Goal: Task Accomplishment & Management: Use online tool/utility

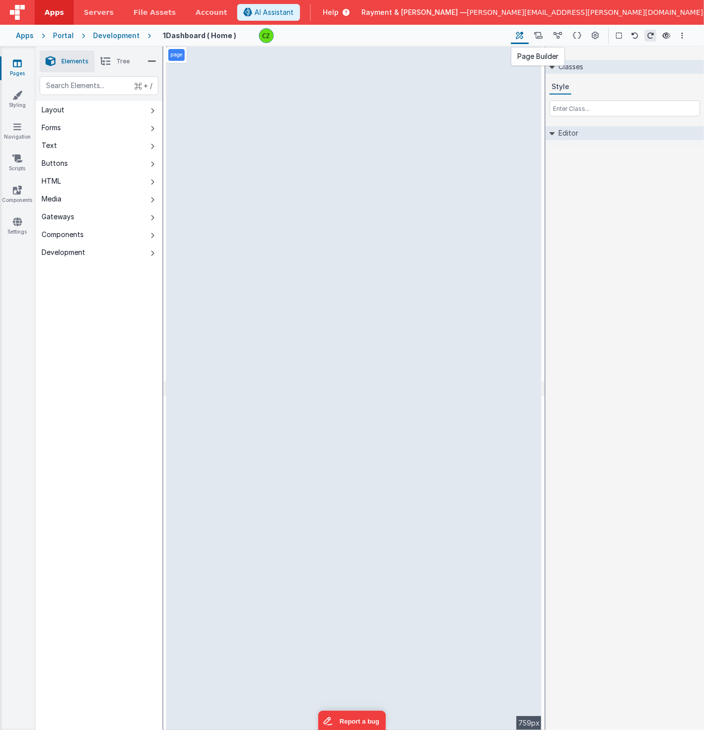
click at [520, 38] on icon at bounding box center [519, 36] width 7 height 10
click at [59, 34] on div "Portal" at bounding box center [63, 36] width 21 height 10
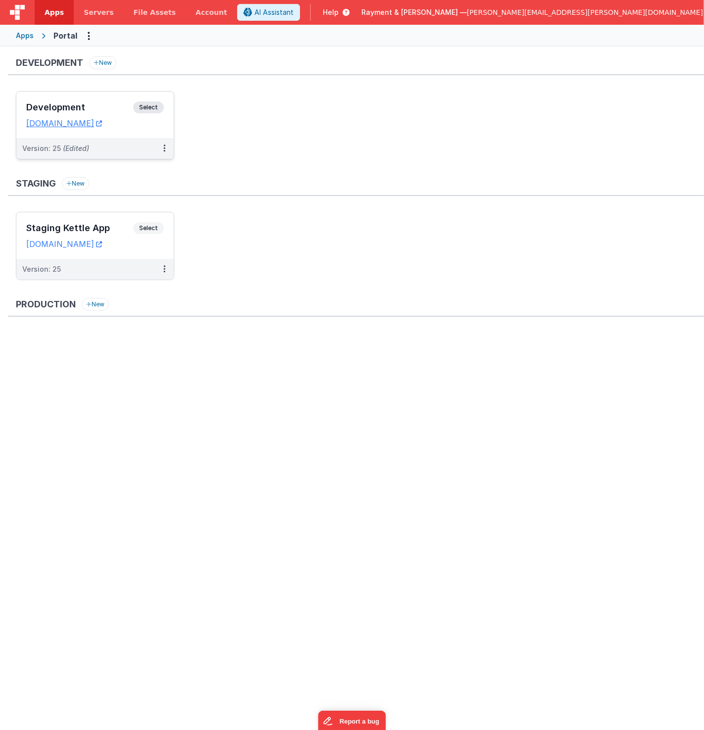
click at [96, 103] on h3 "Development" at bounding box center [79, 107] width 107 height 10
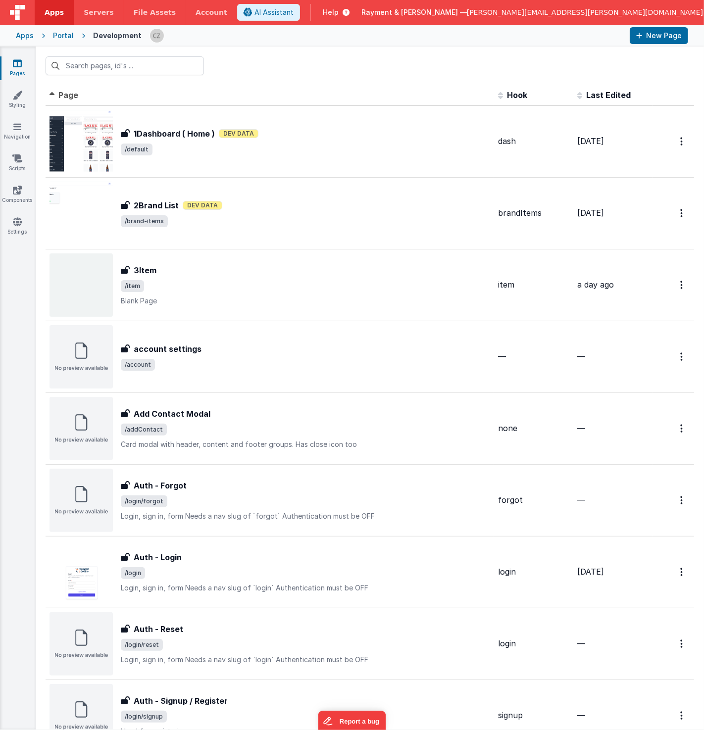
click at [300, 59] on div at bounding box center [370, 66] width 668 height 39
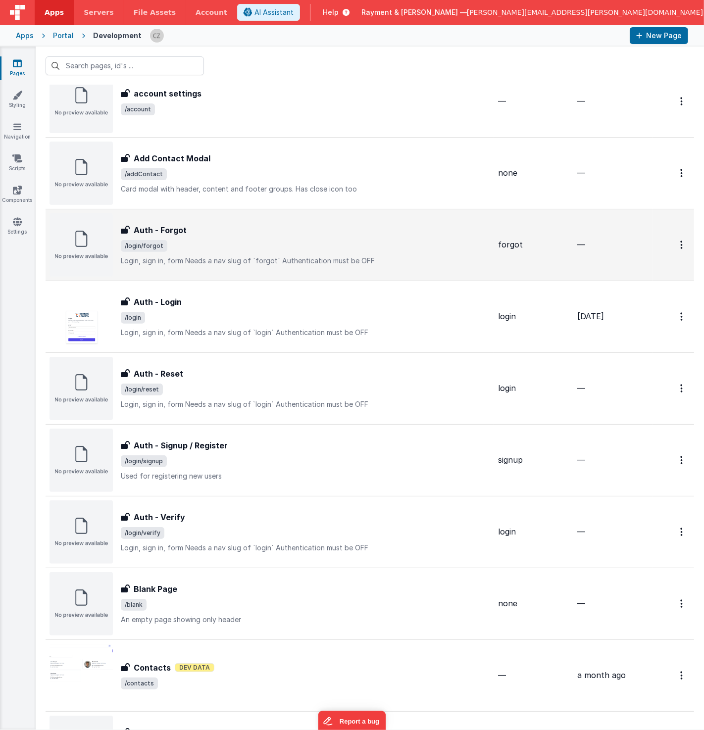
scroll to position [264, 0]
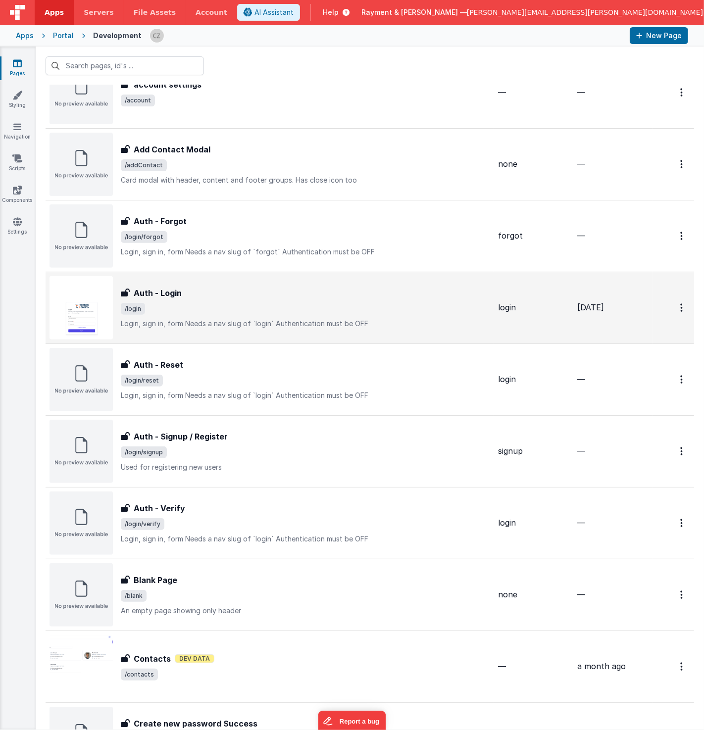
click at [174, 293] on h3 "Auth - Login" at bounding box center [158, 293] width 48 height 12
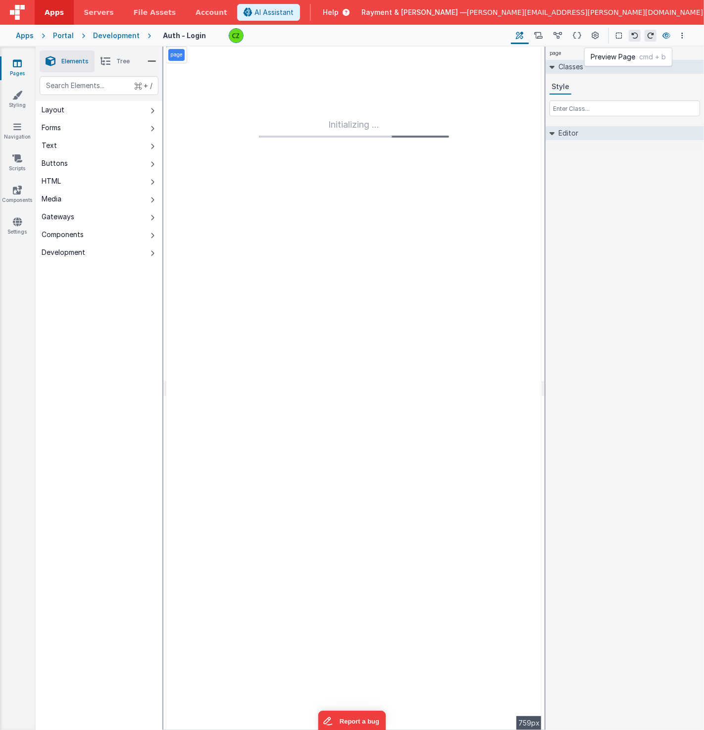
click at [666, 32] on icon at bounding box center [666, 35] width 8 height 7
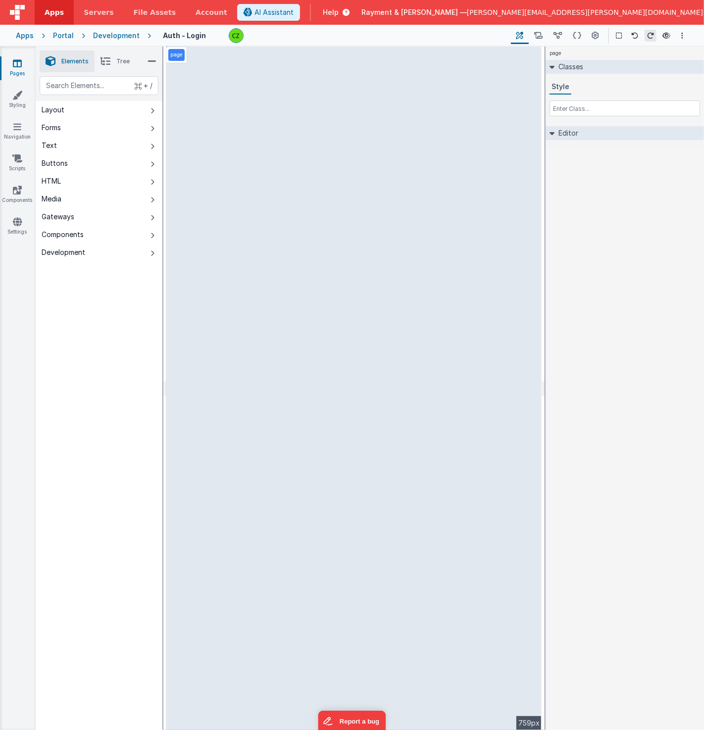
click at [330, 299] on div "page --> 759px" at bounding box center [353, 389] width 375 height 684
click at [358, 301] on div "page --> 759px" at bounding box center [353, 389] width 375 height 684
click at [242, 334] on div "page --> 759px" at bounding box center [353, 389] width 375 height 684
click at [106, 63] on icon at bounding box center [105, 61] width 10 height 14
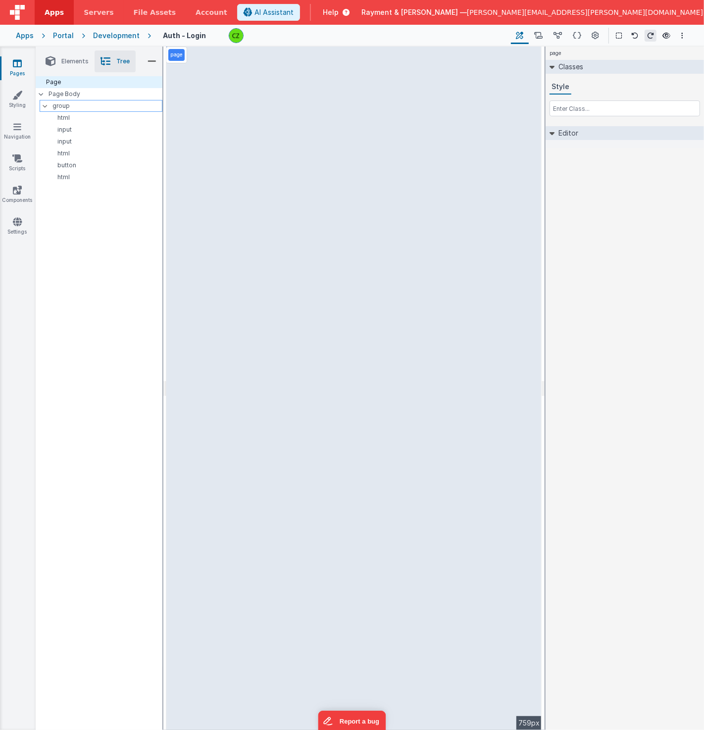
click at [61, 106] on p "group" at bounding box center [106, 105] width 109 height 11
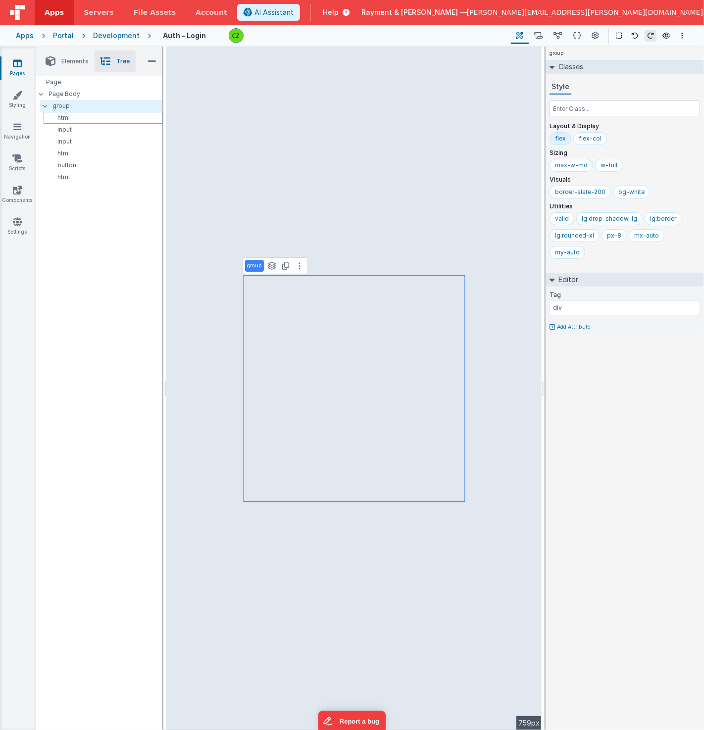
click at [64, 113] on div "html" at bounding box center [103, 118] width 119 height 12
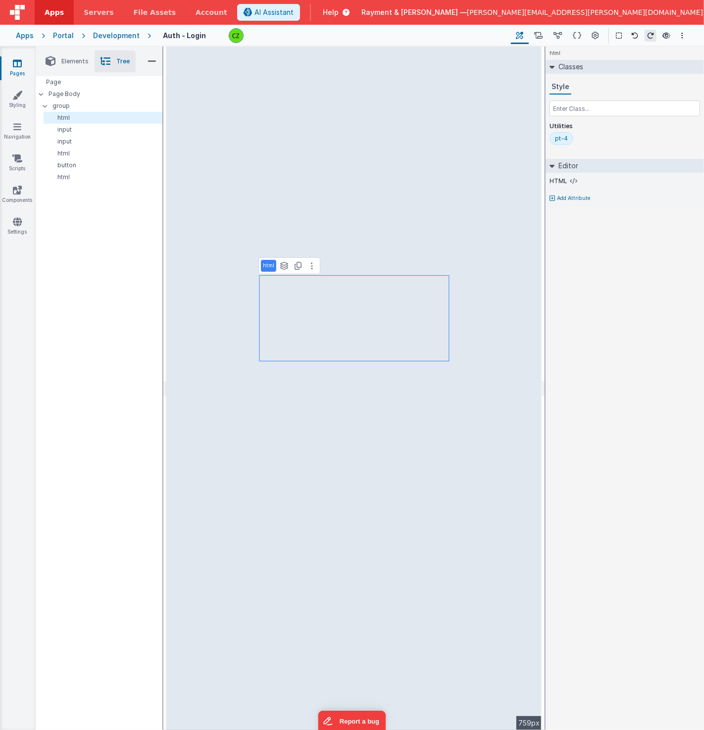
click at [341, 304] on div "html See layers + L Duplicate + D --> 759px" at bounding box center [353, 389] width 375 height 684
click at [311, 263] on icon at bounding box center [312, 266] width 2 height 8
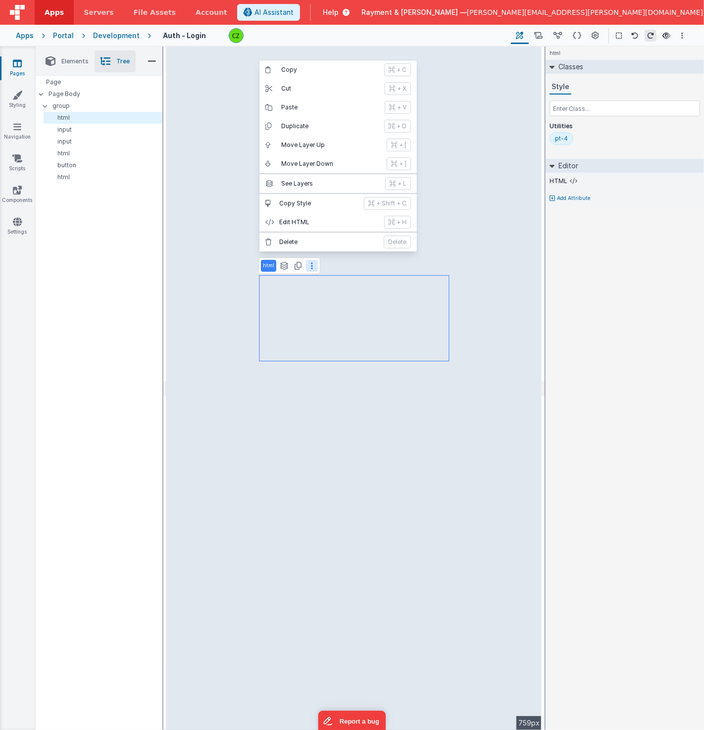
click at [324, 332] on div "html Copy + C Cut + X Paste + V Duplicate + D Move Layer Up + [ Move Layer Down…" at bounding box center [353, 389] width 375 height 684
click at [290, 314] on div "html Copy + C Cut + X Paste + V Duplicate + D Move Layer Up + [ Move Layer Down…" at bounding box center [353, 389] width 375 height 684
click at [201, 308] on div "html Copy + C Cut + X Paste + V Duplicate + D Move Layer Up + [ Move Layer Down…" at bounding box center [353, 389] width 375 height 684
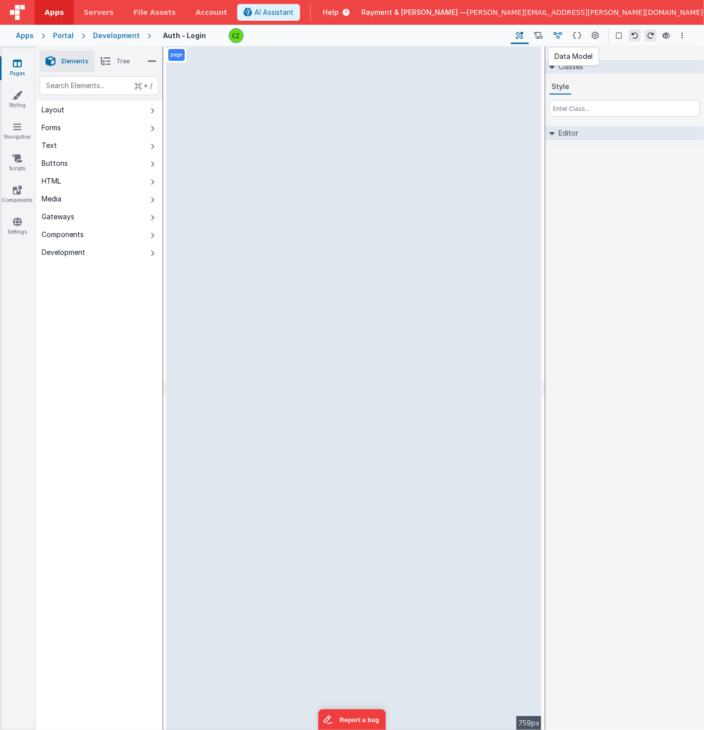
click at [559, 36] on icon at bounding box center [557, 36] width 8 height 10
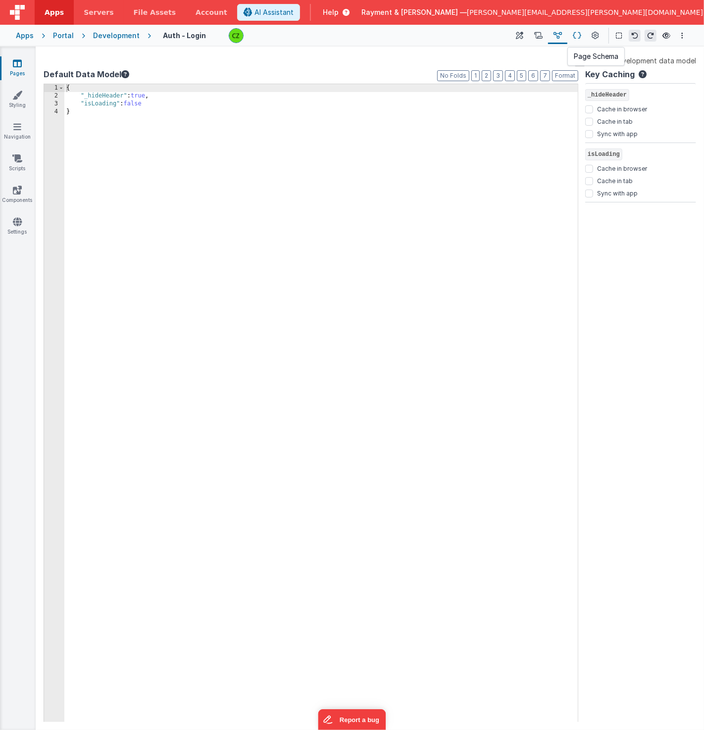
click at [584, 35] on button at bounding box center [576, 35] width 19 height 17
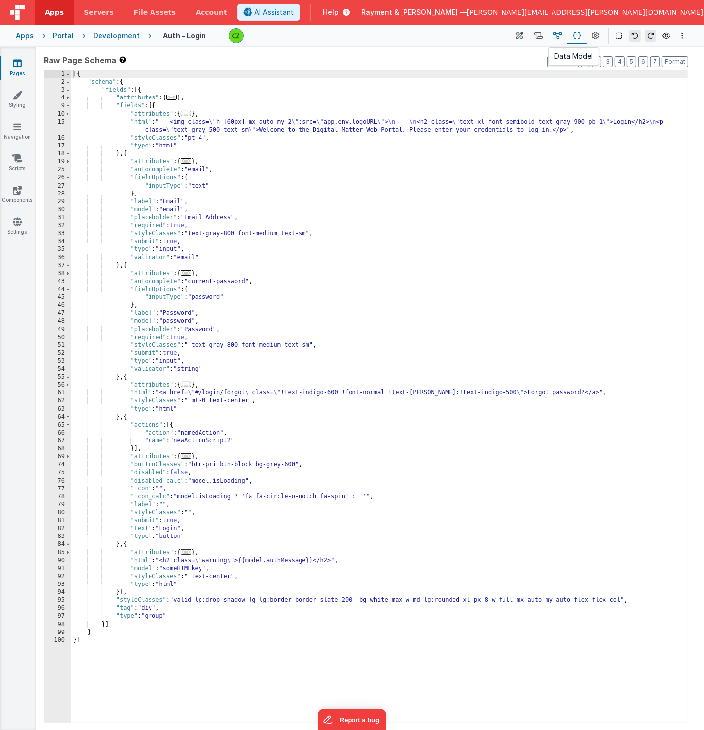
click at [557, 36] on icon at bounding box center [557, 36] width 8 height 10
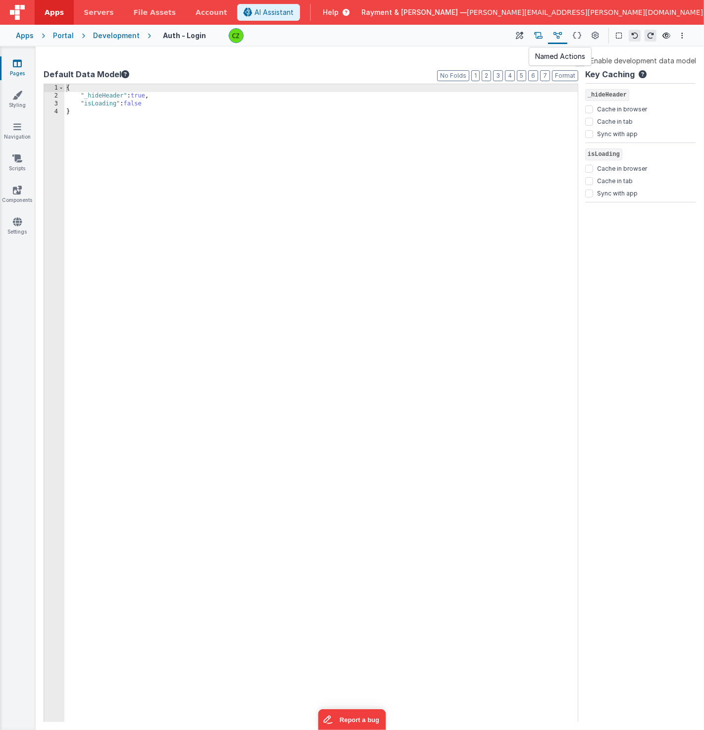
click at [544, 35] on button at bounding box center [538, 35] width 19 height 17
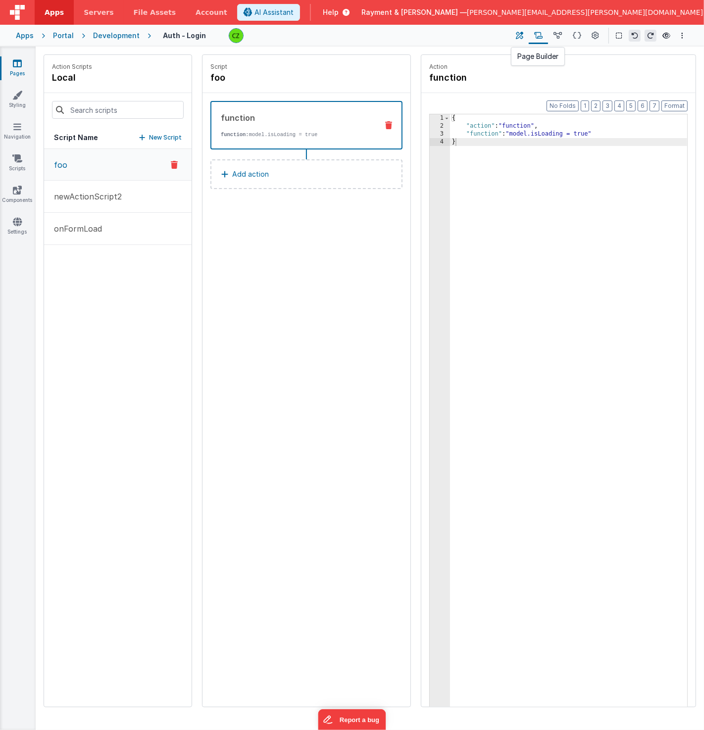
click at [514, 35] on button at bounding box center [520, 35] width 18 height 17
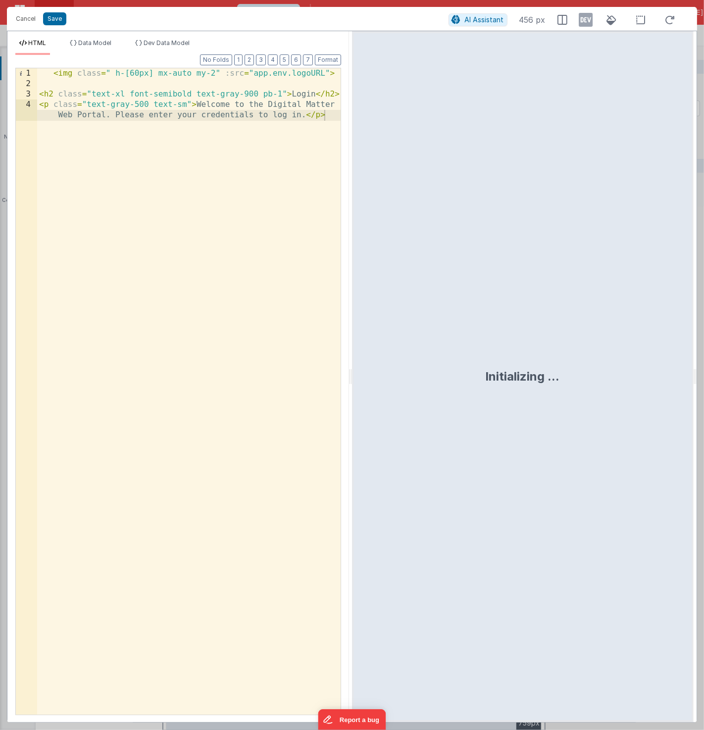
click at [151, 74] on div "< img class = " h-[60px] mx-auto my-2" :src = "app.env.logoURL" > < h2 class = …" at bounding box center [189, 407] width 304 height 678
click at [51, 15] on button "Save" at bounding box center [54, 18] width 23 height 13
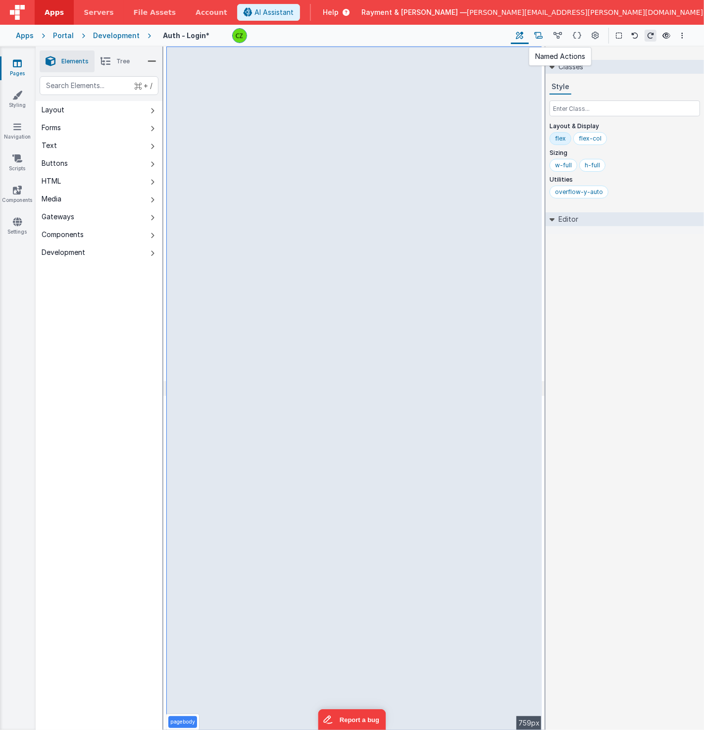
click at [540, 34] on icon at bounding box center [538, 36] width 8 height 10
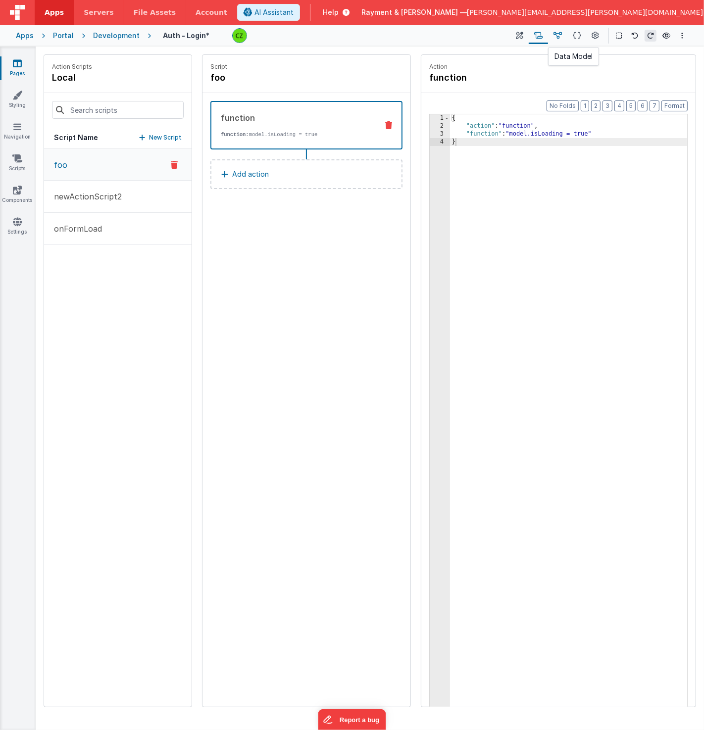
click at [566, 31] on button at bounding box center [557, 35] width 19 height 17
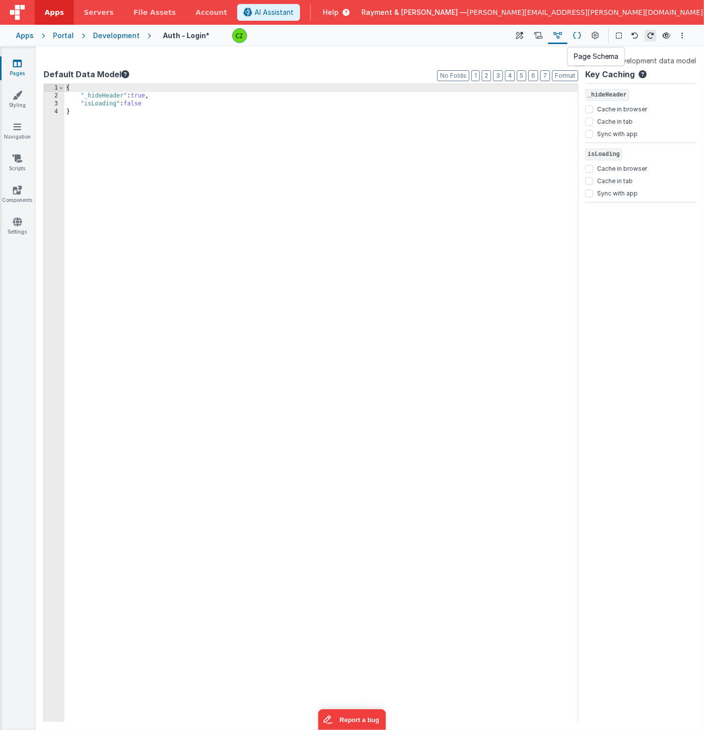
click at [575, 34] on icon at bounding box center [577, 36] width 8 height 10
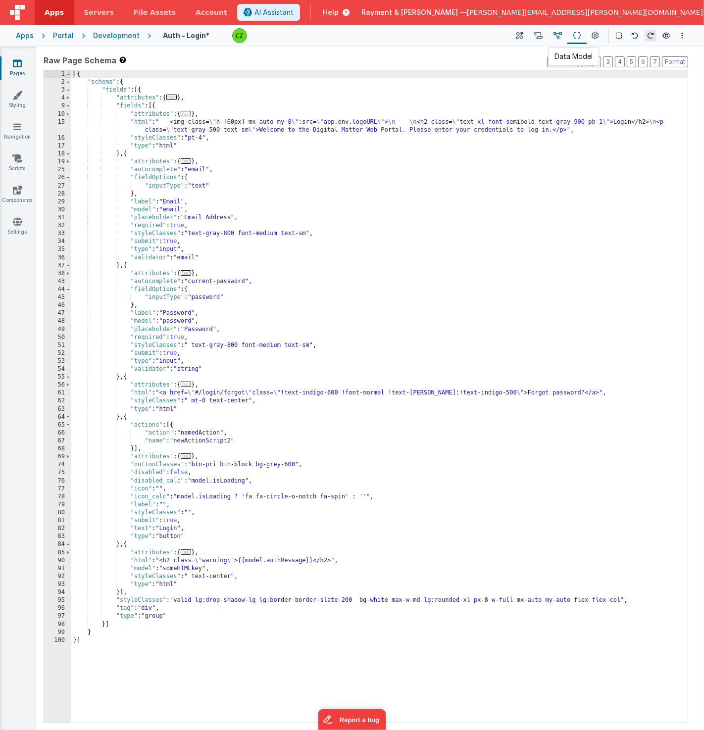
click at [557, 36] on icon at bounding box center [557, 36] width 8 height 10
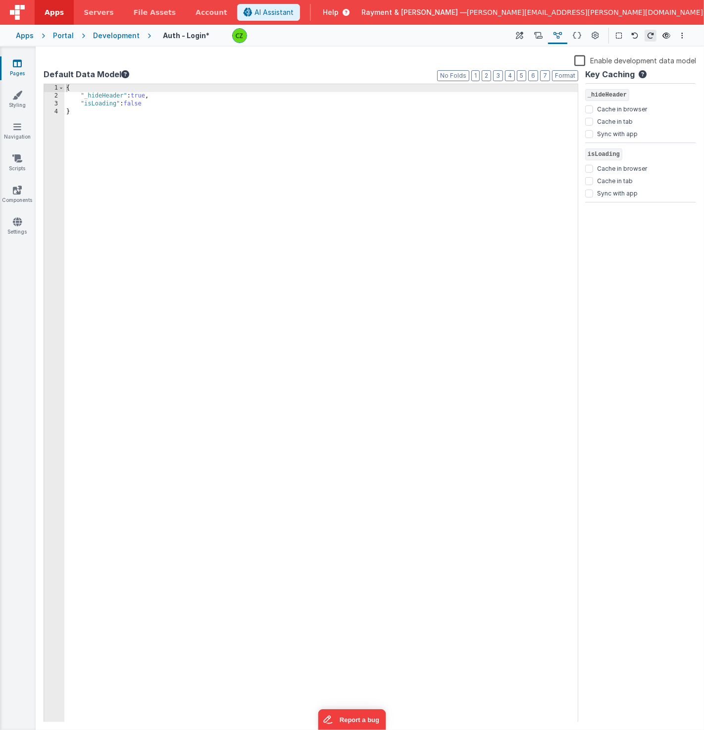
click at [177, 103] on div "{ "_hideHeader" : true , "isLoading" : false }" at bounding box center [321, 411] width 514 height 655
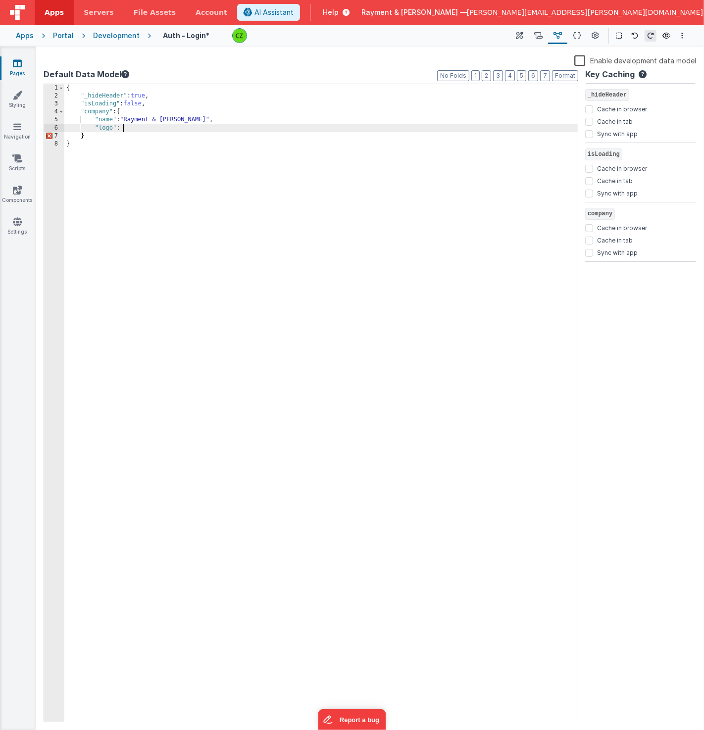
click at [110, 33] on div "Development" at bounding box center [116, 36] width 47 height 10
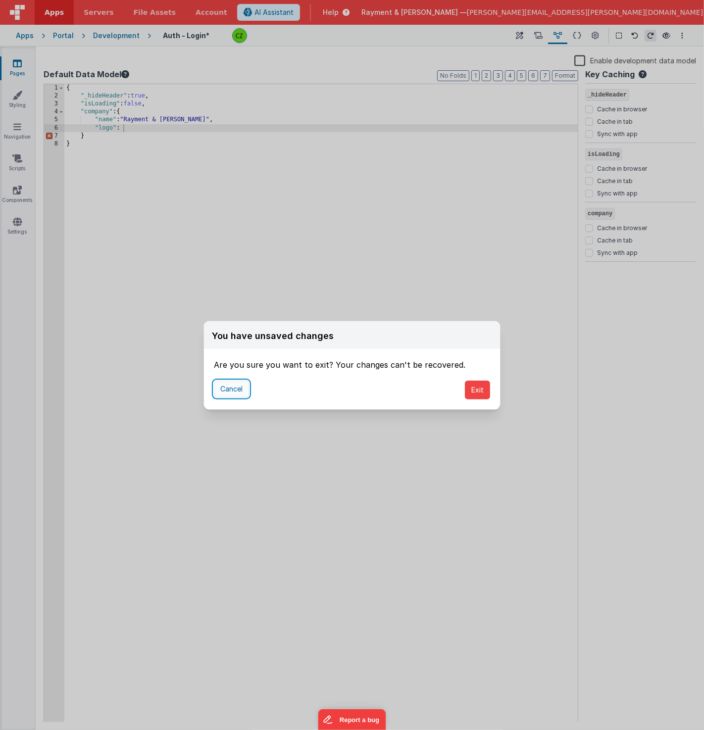
click at [234, 385] on button "Cancel" at bounding box center [231, 389] width 35 height 17
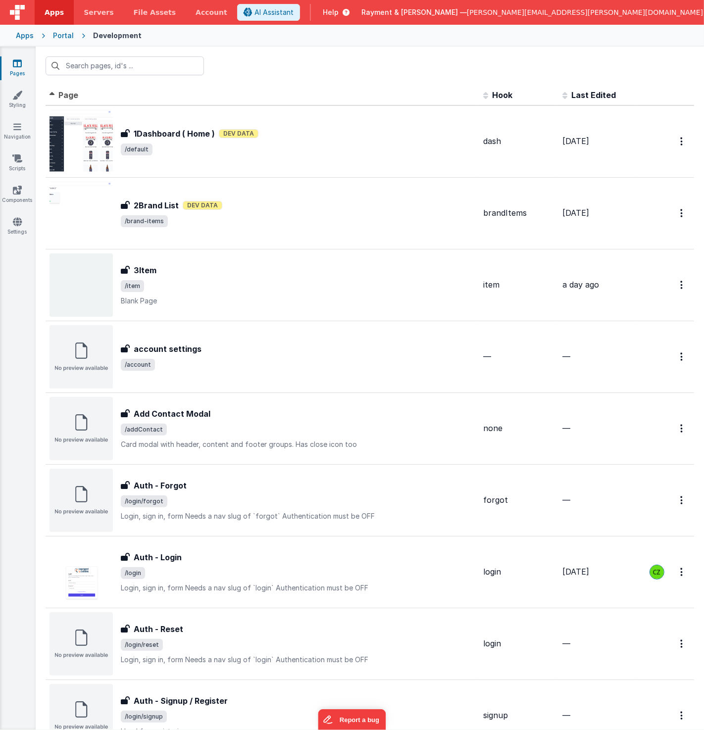
click at [364, 71] on div at bounding box center [370, 66] width 668 height 39
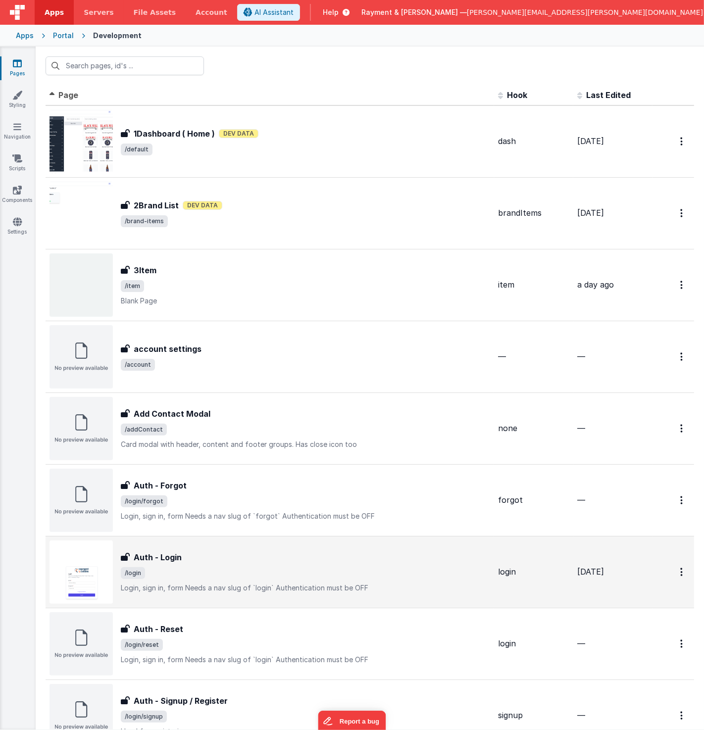
click at [216, 561] on div "Auth - Login" at bounding box center [305, 557] width 369 height 12
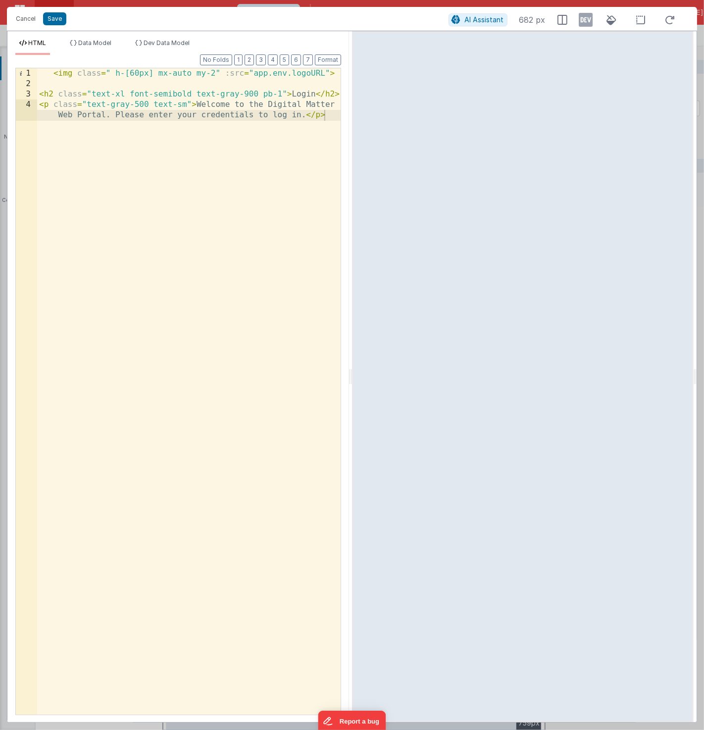
click at [252, 73] on div "< img class = " h-[60px] mx-auto my-2" :src = "app.env.logoURL" > < h2 class = …" at bounding box center [189, 407] width 304 height 678
click at [24, 19] on button "Cancel" at bounding box center [26, 19] width 30 height 14
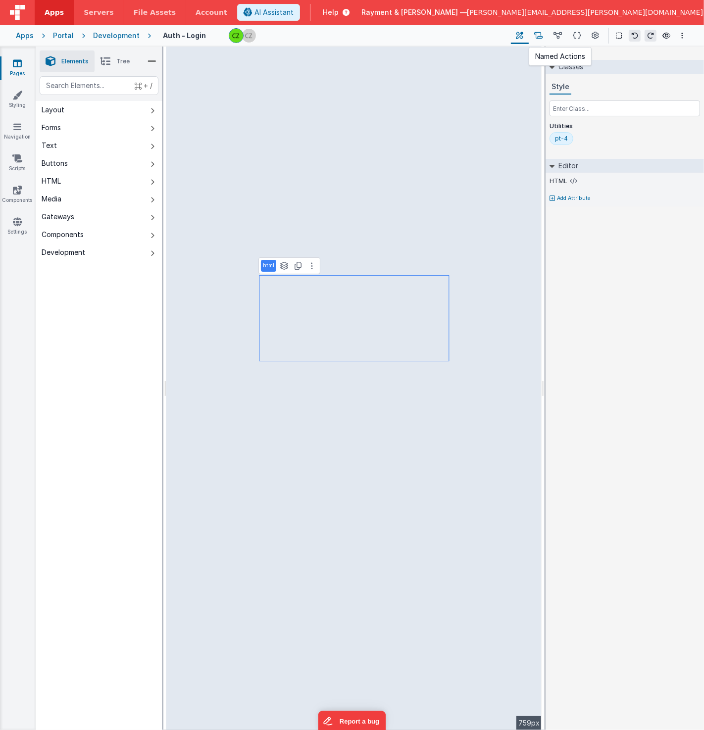
click at [539, 40] on icon at bounding box center [538, 36] width 8 height 10
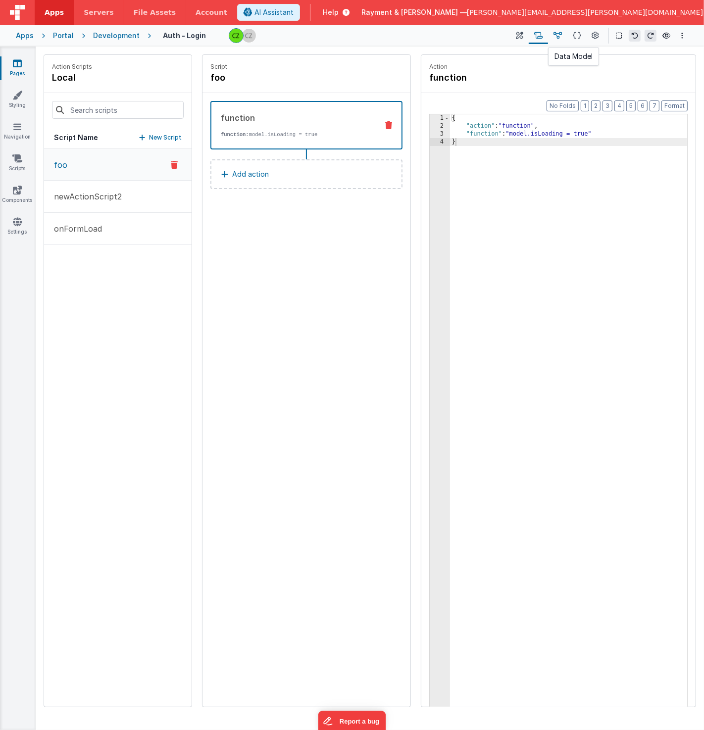
click at [557, 33] on icon at bounding box center [557, 36] width 8 height 10
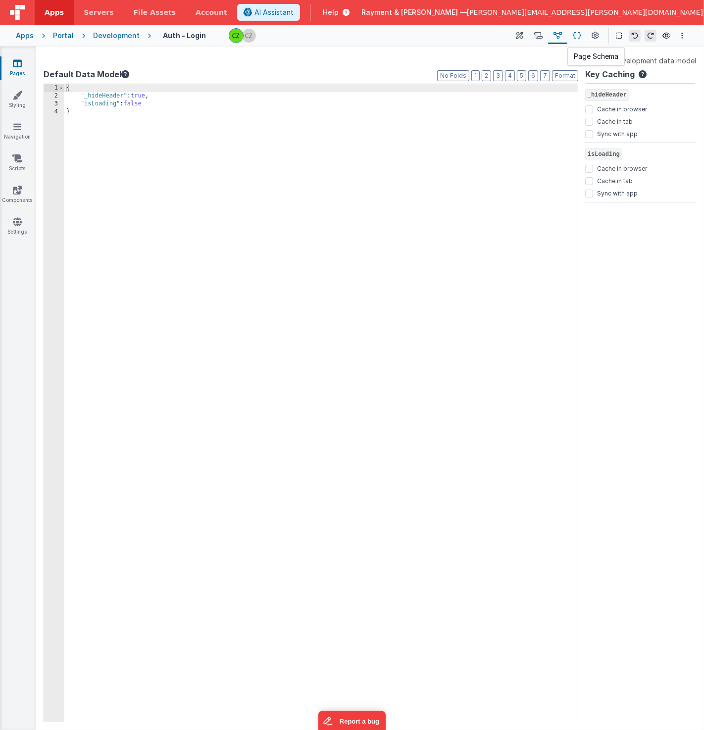
click at [576, 34] on icon at bounding box center [577, 36] width 8 height 10
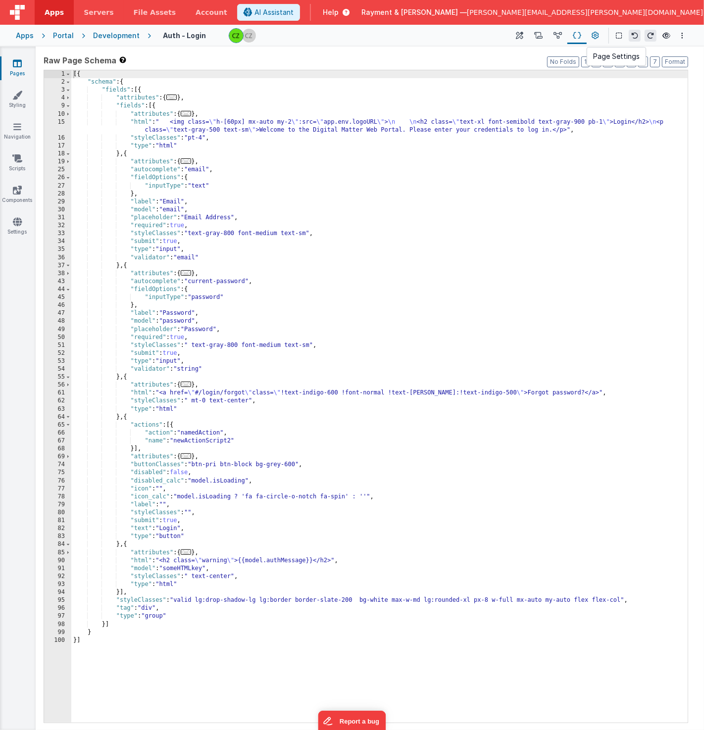
click at [604, 34] on button at bounding box center [596, 35] width 18 height 17
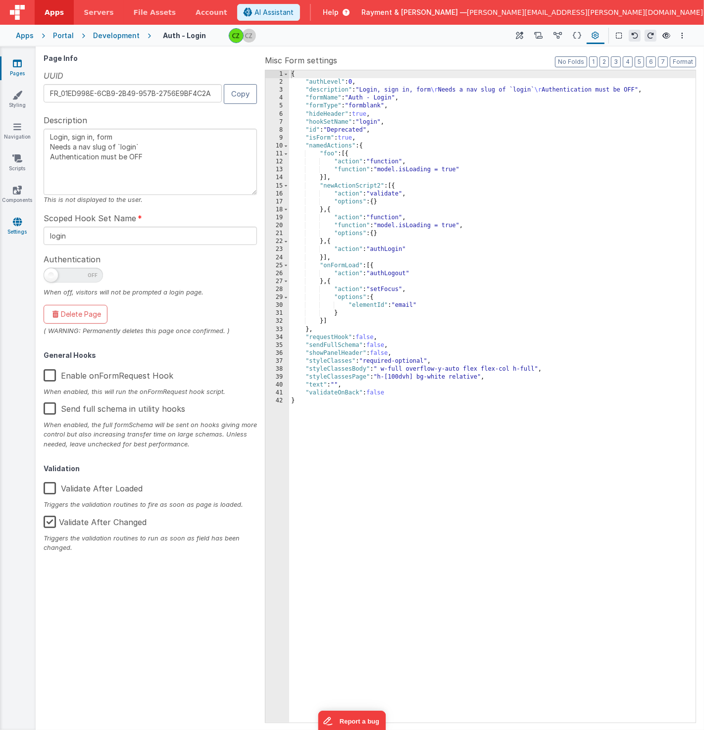
click at [15, 224] on icon at bounding box center [17, 222] width 9 height 10
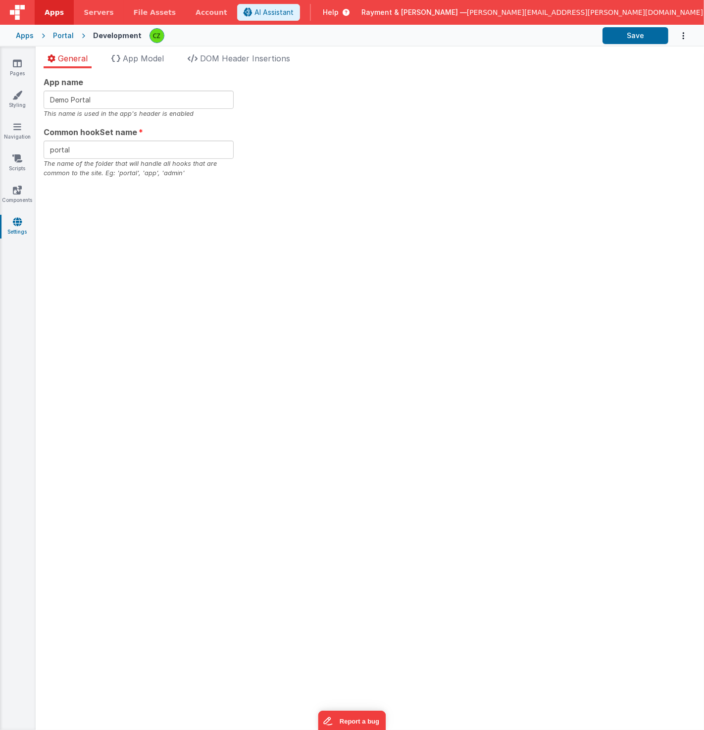
click at [141, 68] on div "App name Demo Portal This name is used in the app's header is enabled Common ho…" at bounding box center [370, 399] width 668 height 662
click at [141, 61] on span "App Model" at bounding box center [143, 58] width 41 height 10
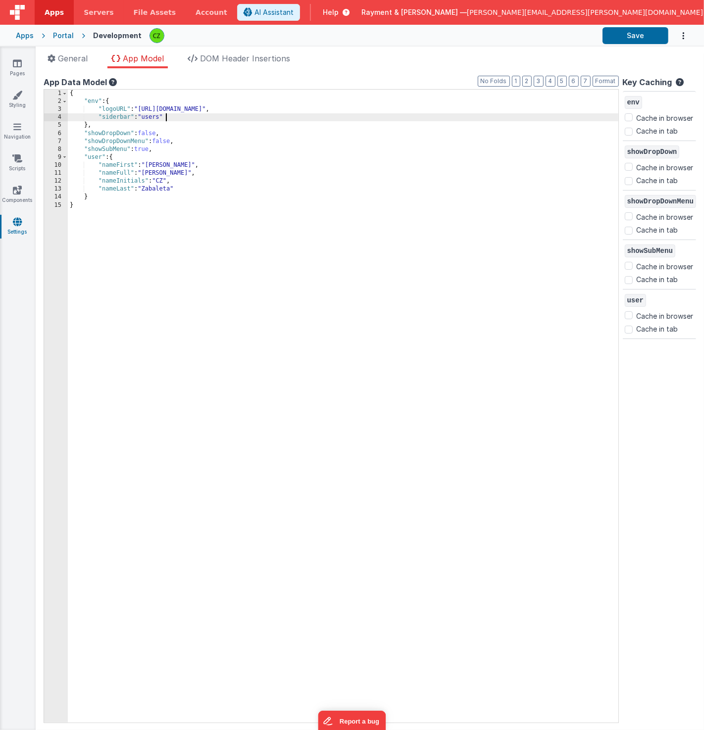
click at [192, 114] on div "{ "env" : { "logoURL" : "https://www.raymentcollins.com/apple/wp-content/upload…" at bounding box center [343, 414] width 550 height 649
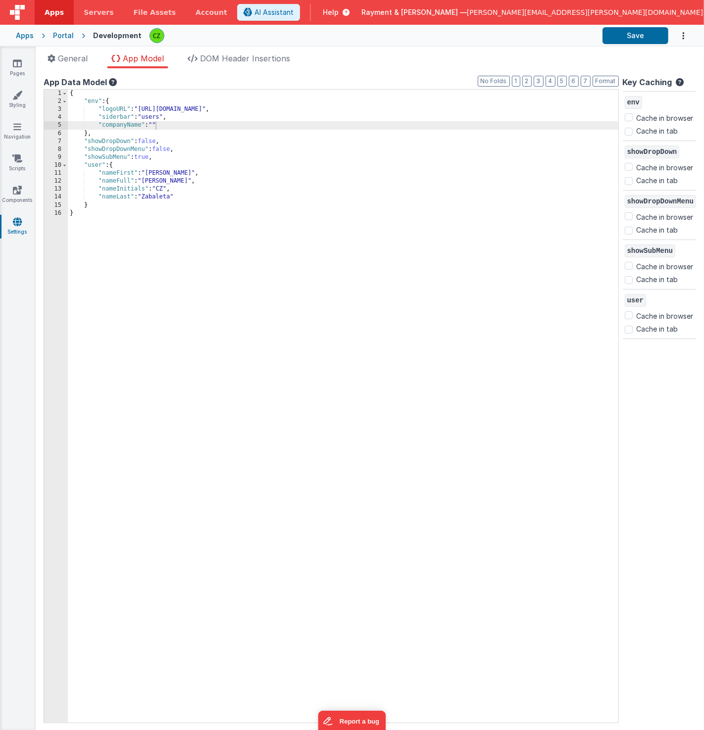
click at [127, 125] on div "{ "env" : { "logoURL" : "https://www.raymentcollins.com/apple/wp-content/upload…" at bounding box center [343, 414] width 550 height 649
click at [166, 124] on div "{ "env" : { "logoURL" : "https://www.raymentcollins.com/apple/wp-content/upload…" at bounding box center [343, 414] width 550 height 649
click at [639, 35] on button "Save" at bounding box center [635, 35] width 66 height 17
click at [119, 123] on div "{ "env" : { "logoURL" : "https://www.raymentcollins.com/apple/wp-content/upload…" at bounding box center [343, 414] width 550 height 649
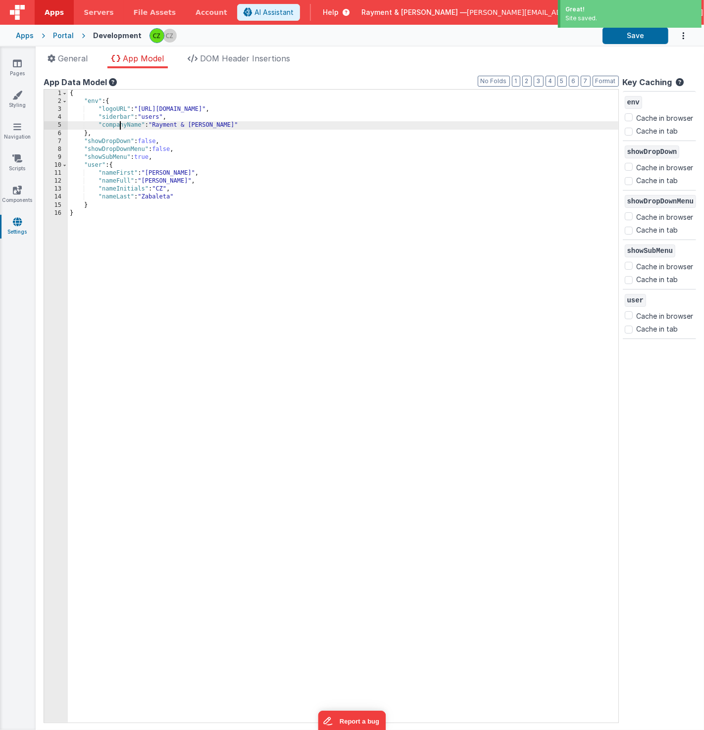
click at [119, 123] on div "{ "env" : { "logoURL" : "https://www.raymentcollins.com/apple/wp-content/upload…" at bounding box center [343, 414] width 550 height 649
click at [14, 64] on icon at bounding box center [17, 63] width 9 height 10
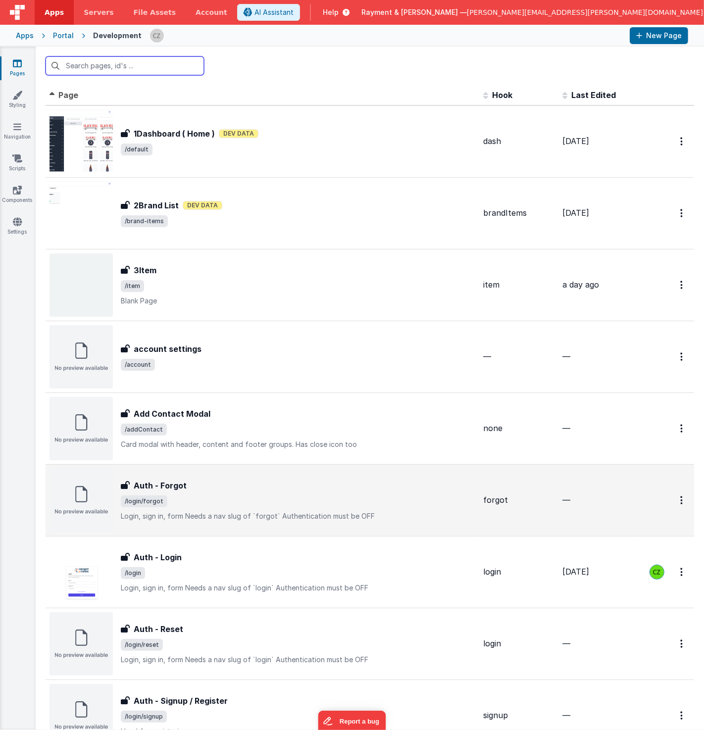
scroll to position [51, 0]
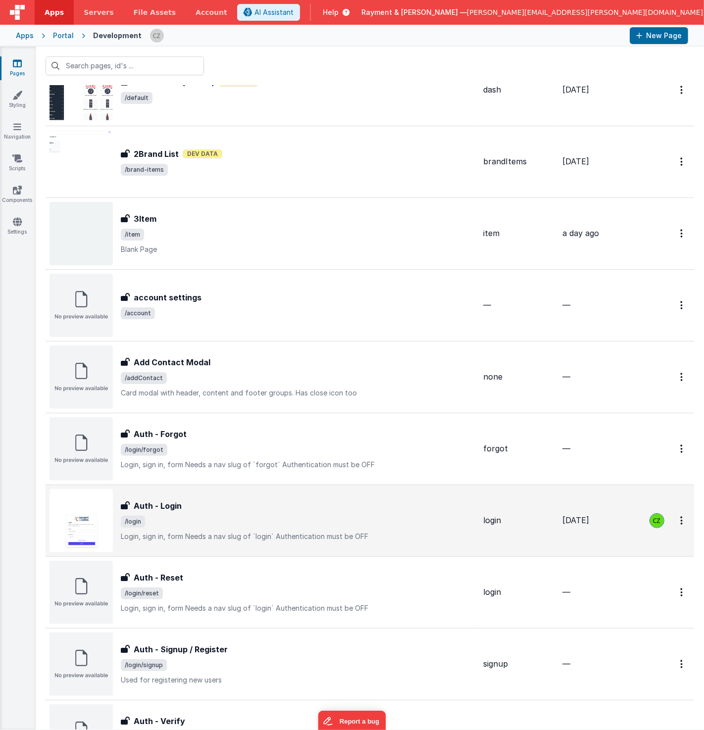
click at [221, 511] on div "Auth - Login Auth - Login /login Login, sign in, formNeeds a nav slug of `logi…" at bounding box center [298, 521] width 354 height 42
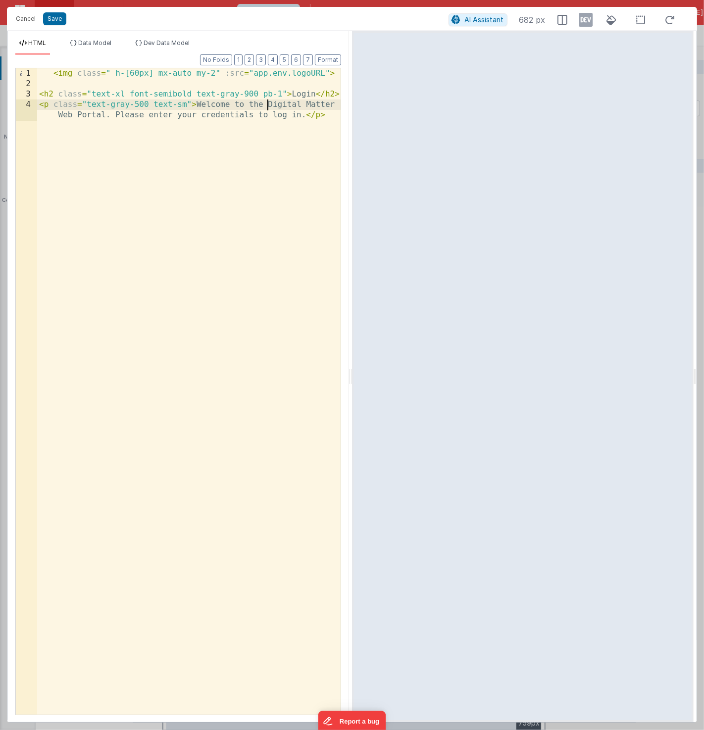
click at [266, 105] on div "< img class = " h-[60px] mx-auto my-2" :src = "app.env.logoURL" > < h2 class = …" at bounding box center [189, 407] width 304 height 678
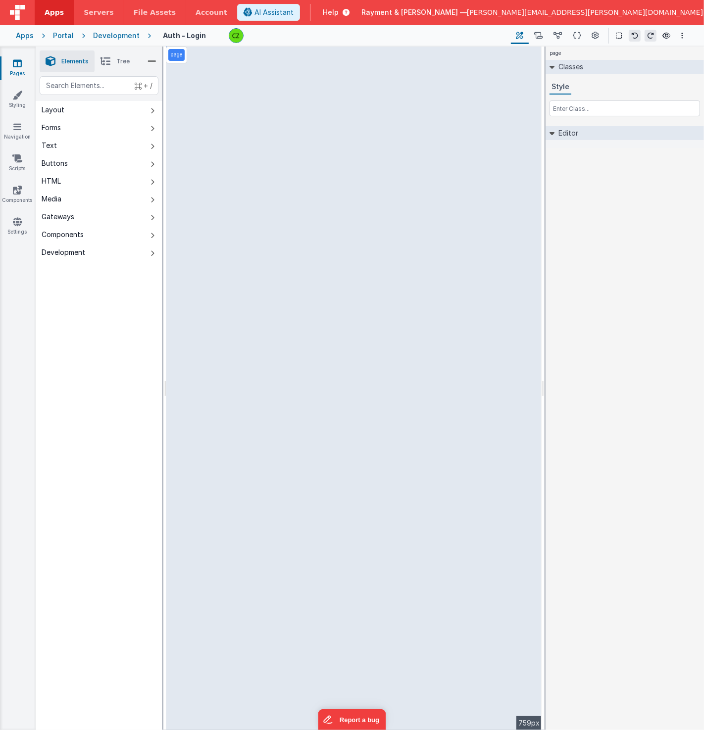
click at [105, 401] on div "+ / Layout Forms Text Buttons HTML Media Gateways Components Development Page P…" at bounding box center [99, 426] width 127 height 700
click at [7, 185] on link "Components" at bounding box center [18, 195] width 36 height 20
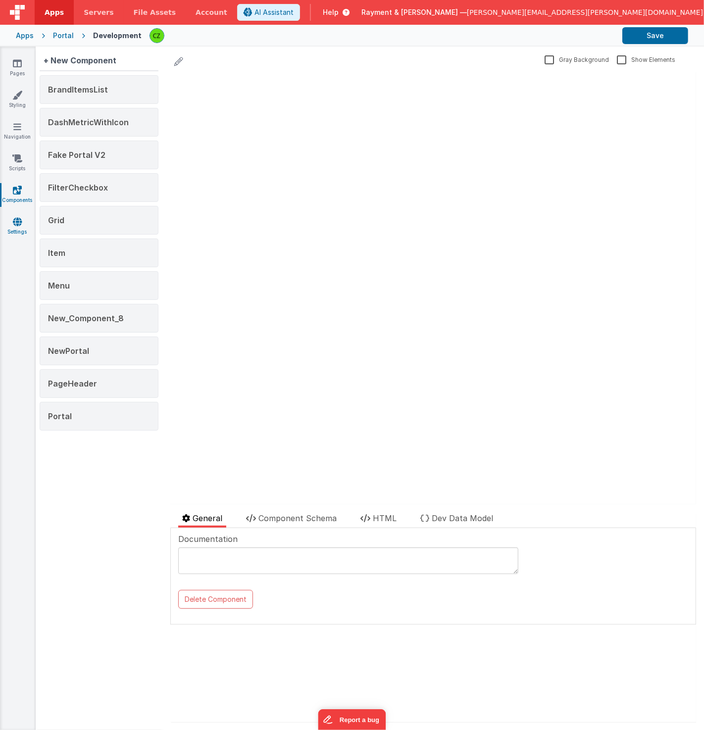
click at [20, 225] on icon at bounding box center [17, 222] width 9 height 10
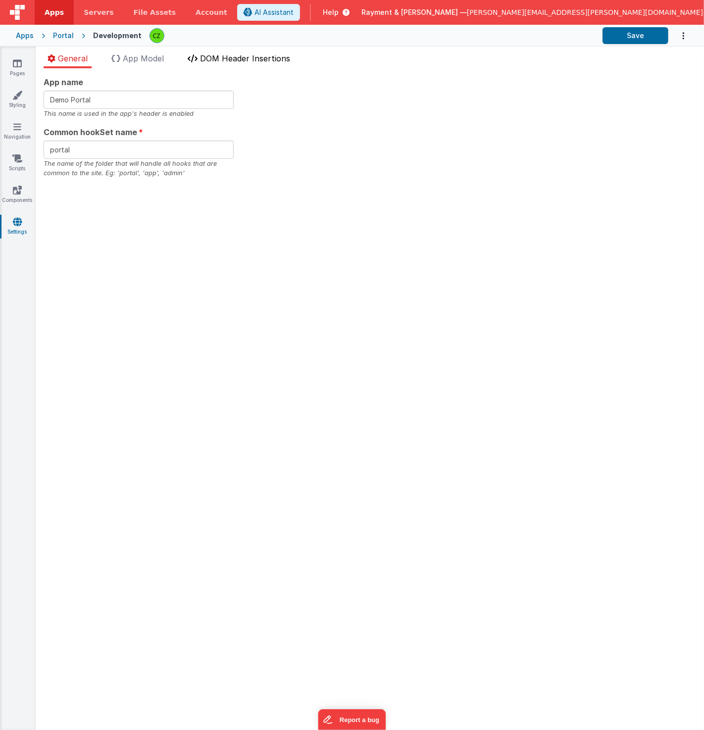
click at [230, 62] on span "DOM Header Insertions" at bounding box center [245, 58] width 90 height 10
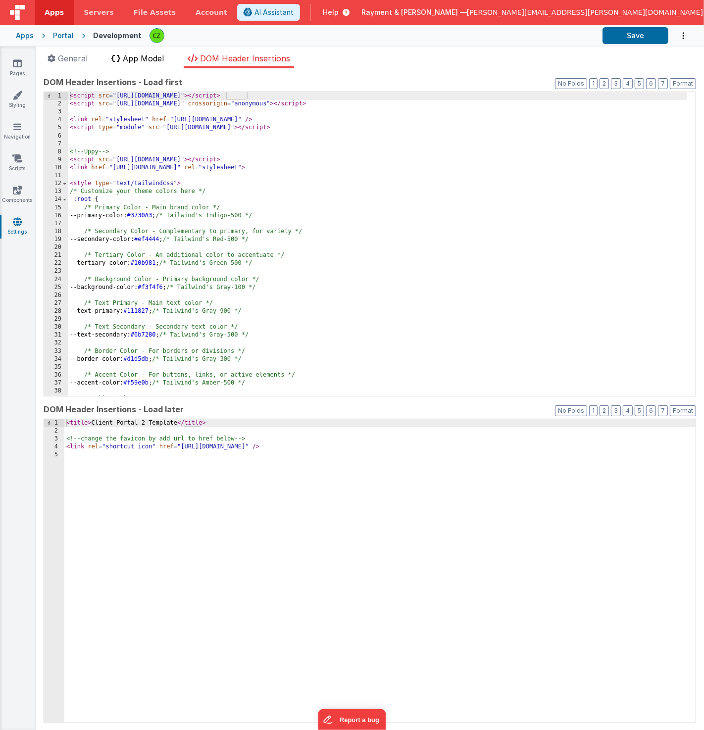
click at [147, 59] on span "App Model" at bounding box center [143, 58] width 41 height 10
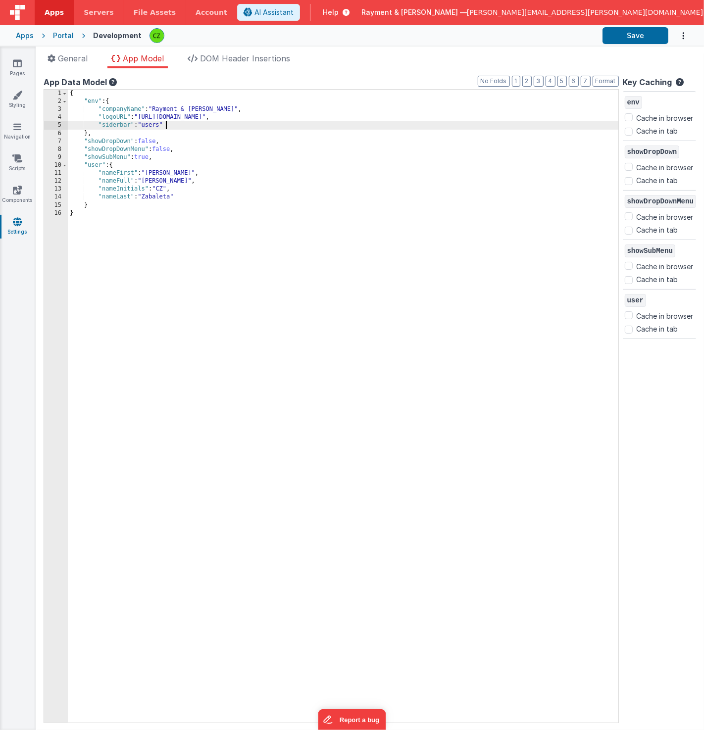
click at [190, 127] on div "{ "env" : { "companyName" : "Rayment & [PERSON_NAME]" , "logoURL" : "[URL][DOMA…" at bounding box center [343, 414] width 550 height 649
click at [21, 70] on link "Pages" at bounding box center [18, 68] width 36 height 20
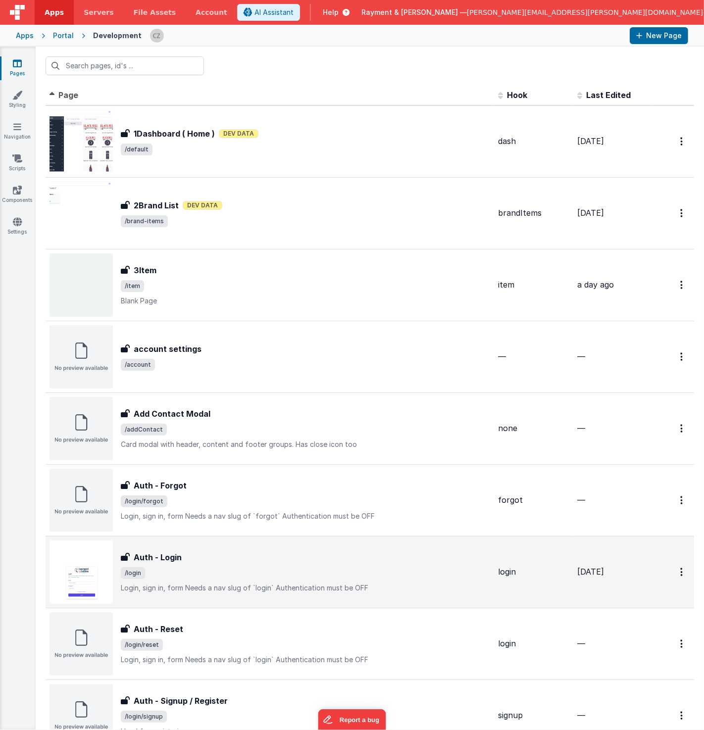
click at [252, 557] on div "Auth - Login" at bounding box center [305, 557] width 369 height 12
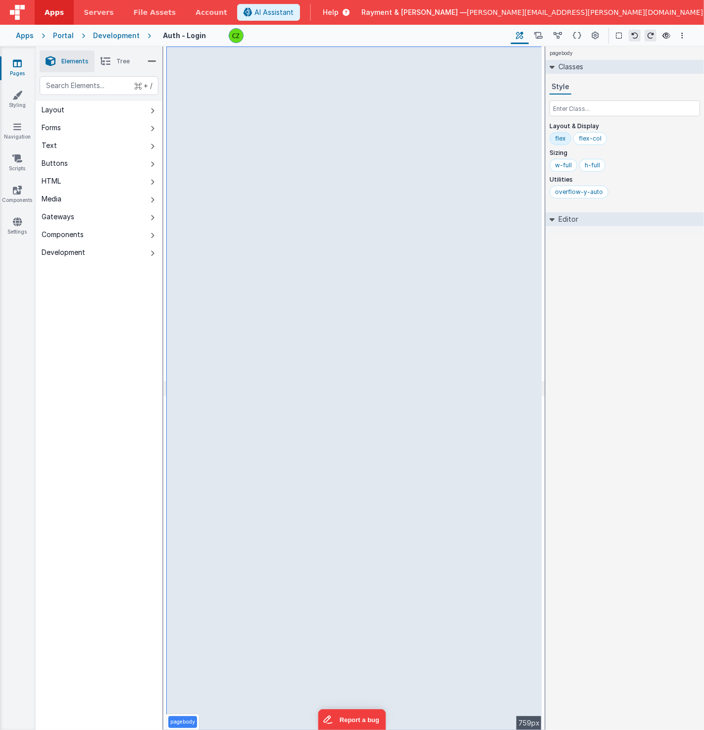
click at [591, 394] on div "pagebody Classes Style Layout & Display flex flex-col Sizing w-full h-full Util…" at bounding box center [624, 389] width 158 height 684
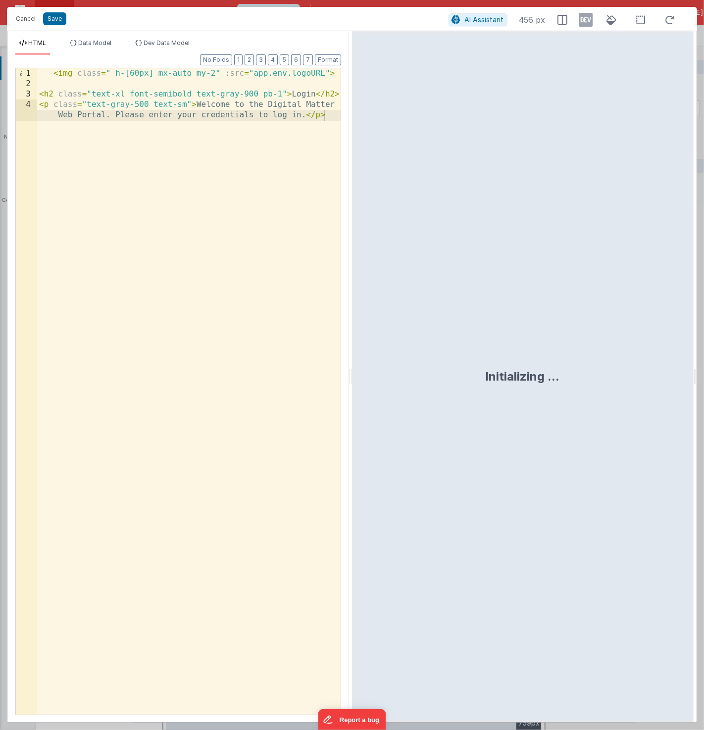
click at [213, 72] on div "< img class = " h-[60px] mx-auto my-2" :src = "app.env.logoURL" > < h2 class = …" at bounding box center [189, 407] width 304 height 678
click at [53, 14] on button "Save" at bounding box center [54, 18] width 23 height 13
click at [265, 104] on div "< img class = " h-[60px] mx-auto my-8" :src = "app.env.logoURL" > < h2 class = …" at bounding box center [189, 407] width 304 height 678
click at [53, 17] on button "Save" at bounding box center [54, 18] width 23 height 13
click at [263, 99] on div "< img class = " h-[60px] mx-auto my-8" :src = "app.env.logoURL" > < h2 class = …" at bounding box center [189, 412] width 304 height 689
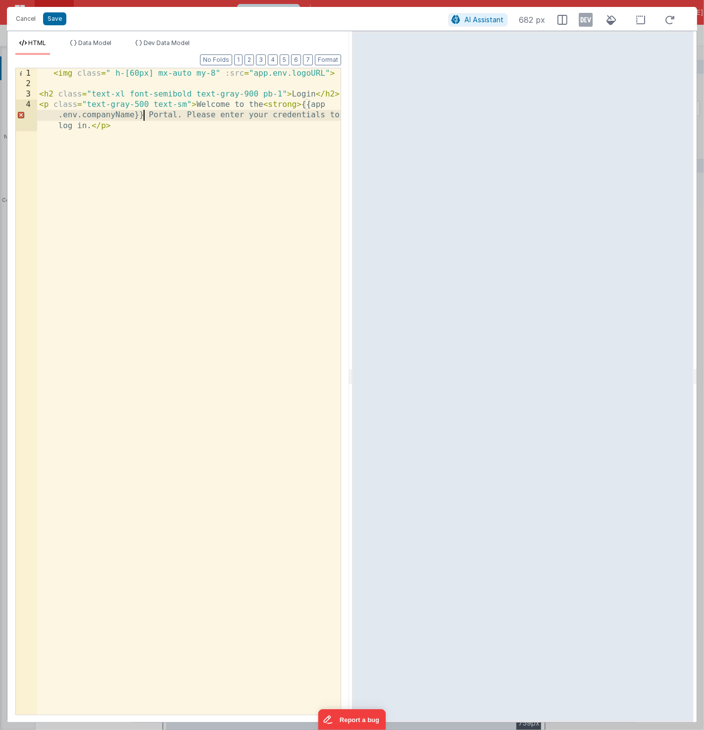
paste textarea
click at [98, 46] on span "Data Model" at bounding box center [94, 42] width 33 height 7
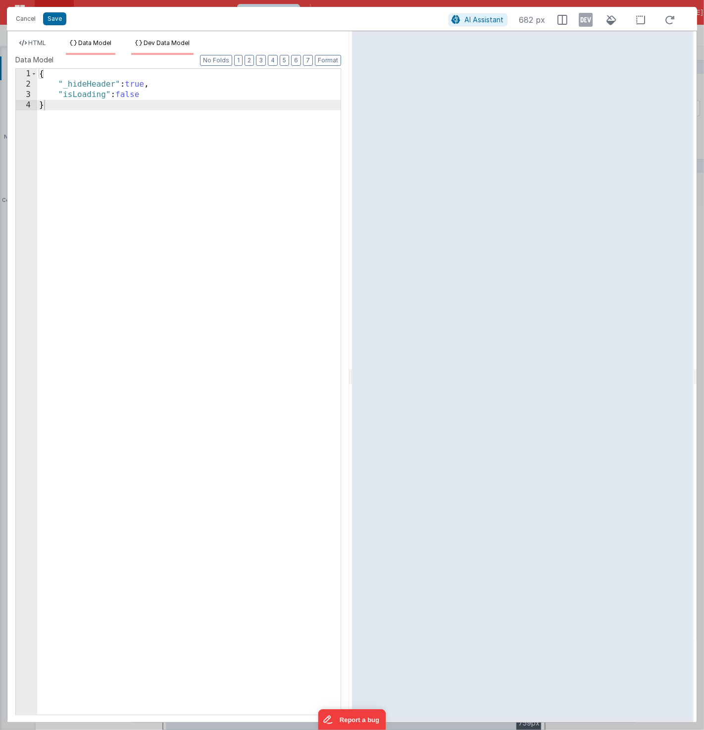
click at [168, 40] on span "Dev Data Model" at bounding box center [167, 42] width 46 height 7
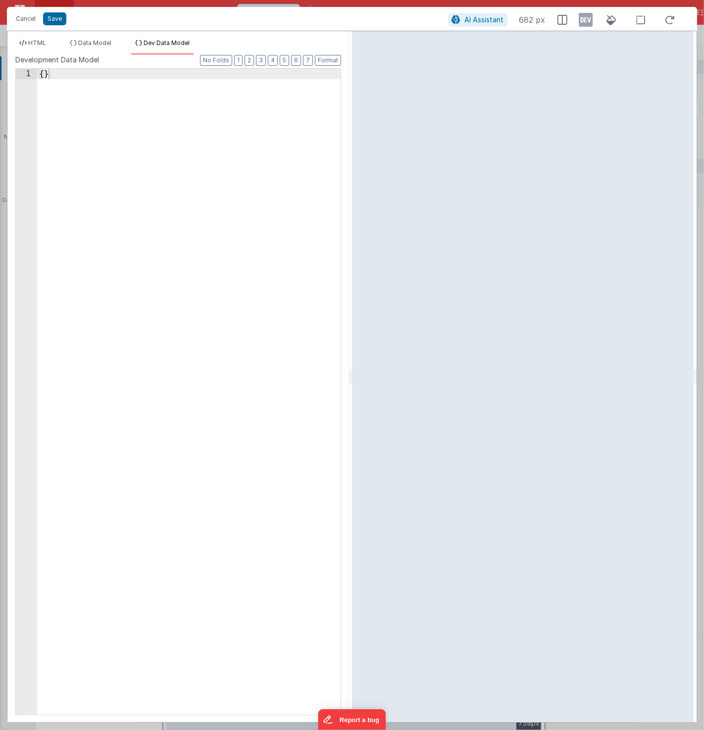
click at [55, 11] on div "Cancel Save AI Assistant 682 px" at bounding box center [352, 19] width 690 height 24
click at [54, 19] on button "Save" at bounding box center [54, 18] width 23 height 13
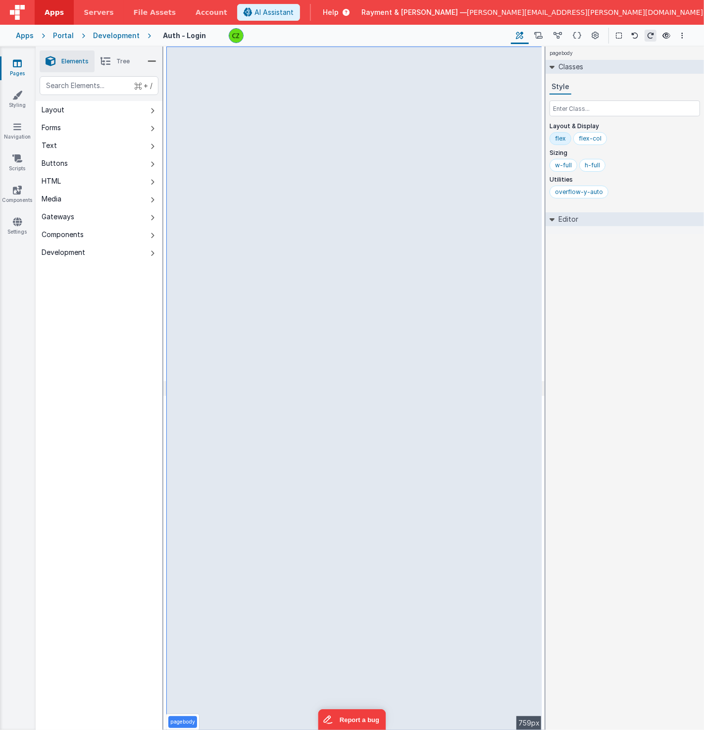
click at [126, 64] on span "Tree" at bounding box center [122, 61] width 13 height 8
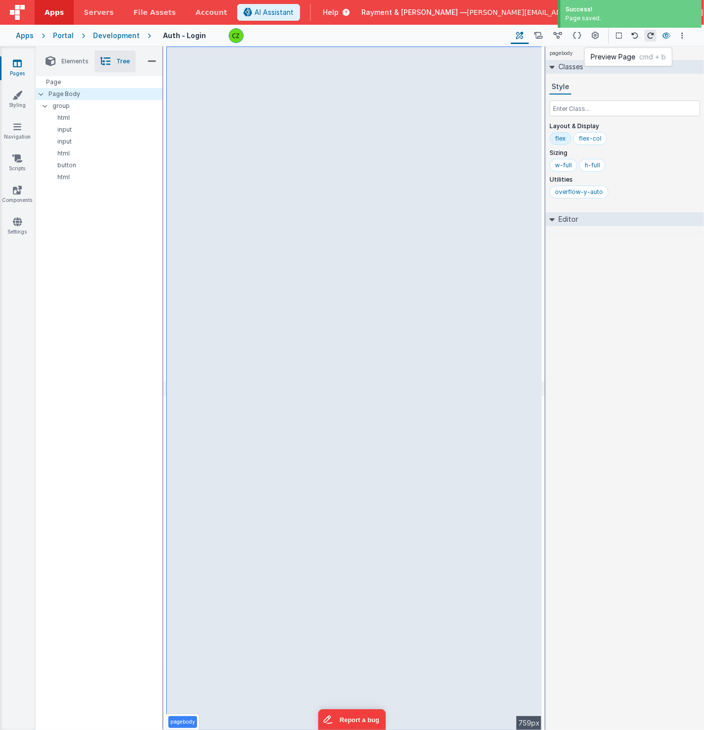
click at [666, 35] on icon at bounding box center [666, 35] width 8 height 7
select select "newActionScript2"
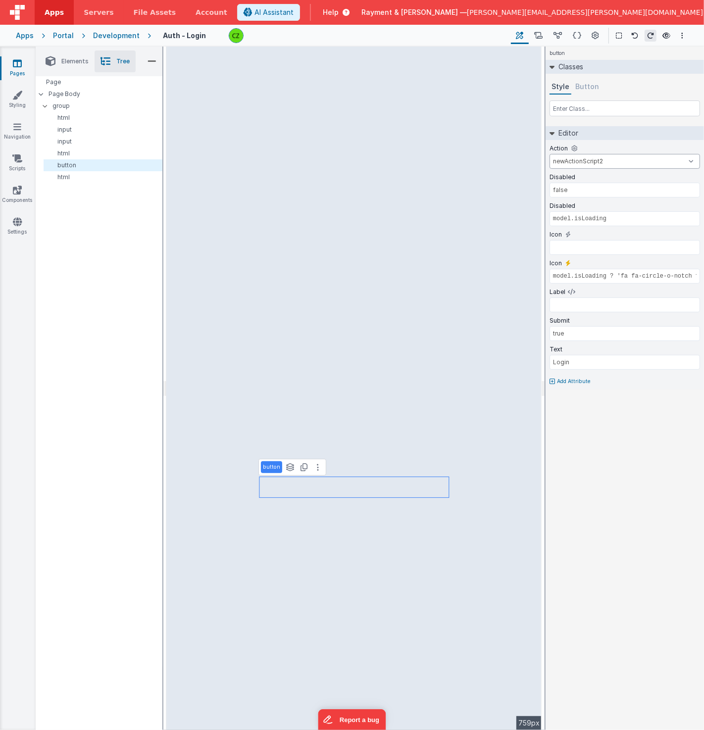
click at [597, 159] on select "foo newActionScript2 onFormLoad goToAccount goToContacts goToDashBoard goToDocu…" at bounding box center [624, 161] width 150 height 15
click at [18, 162] on icon at bounding box center [17, 158] width 10 height 10
click at [560, 34] on icon at bounding box center [557, 36] width 8 height 10
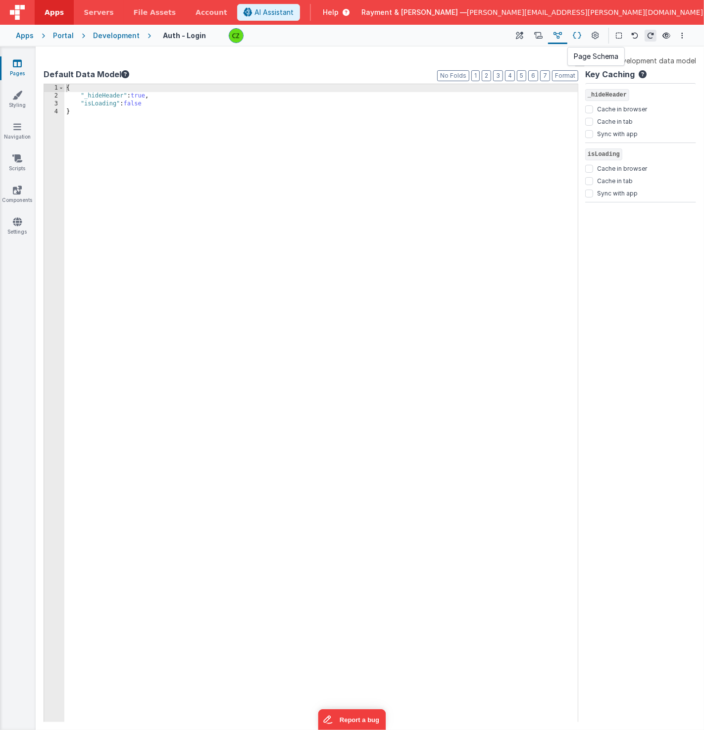
click at [573, 35] on button at bounding box center [576, 35] width 19 height 17
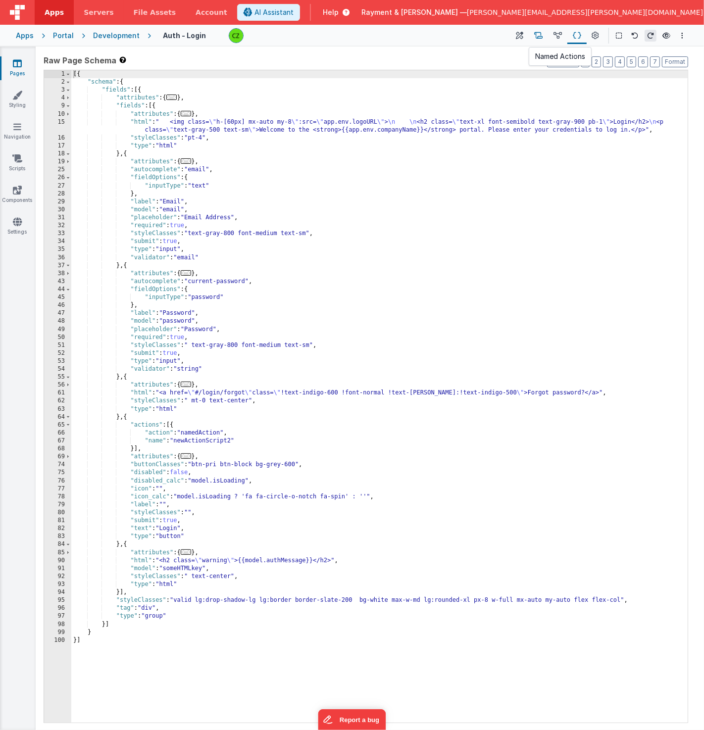
click at [535, 35] on button at bounding box center [538, 35] width 19 height 17
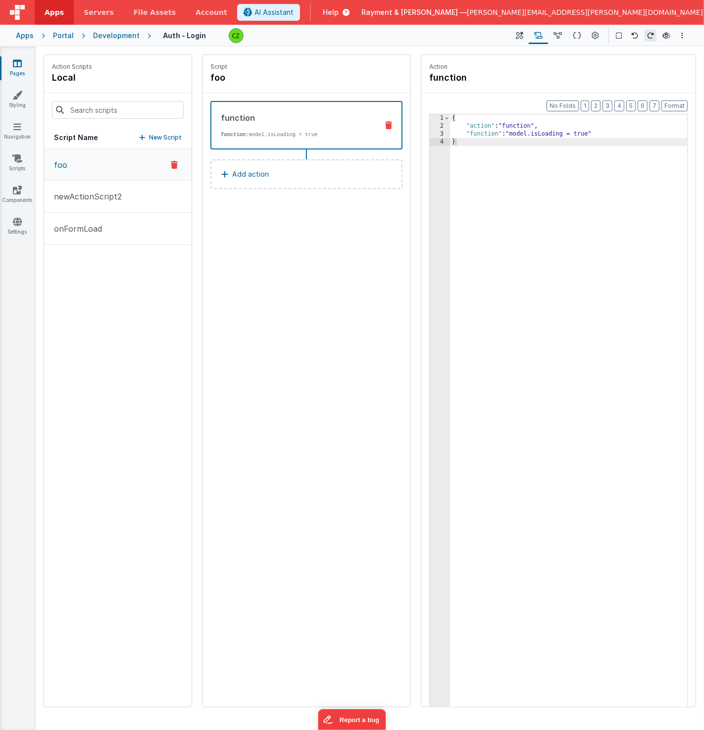
click at [73, 175] on button "foo" at bounding box center [118, 165] width 148 height 32
click at [73, 189] on button "newActionScript2" at bounding box center [118, 197] width 148 height 32
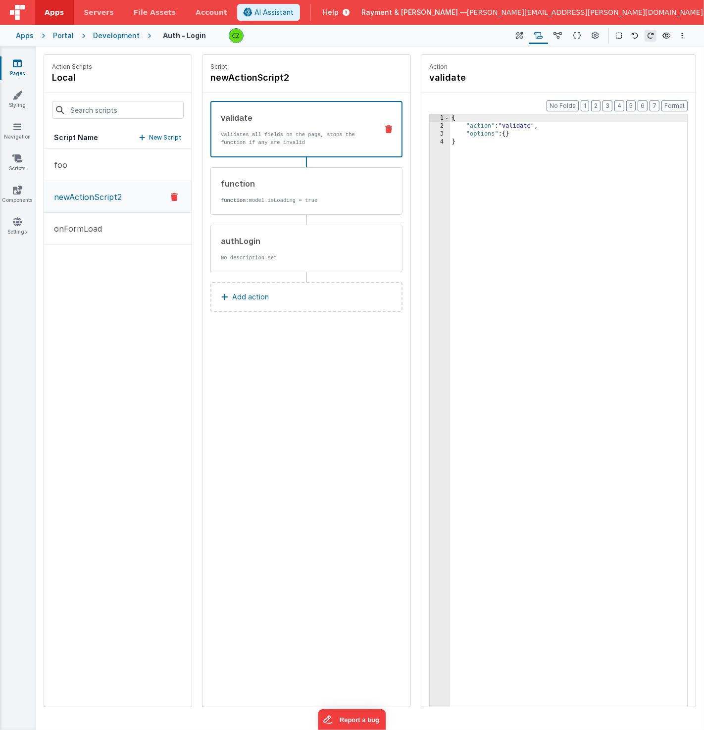
click at [82, 193] on p "newActionScript2" at bounding box center [85, 197] width 74 height 12
click at [302, 123] on div "validate Validates all fields on the page, stops the function if any are invalid" at bounding box center [290, 129] width 158 height 35
click at [289, 197] on p "function: model.isLoading = true" at bounding box center [295, 201] width 149 height 8
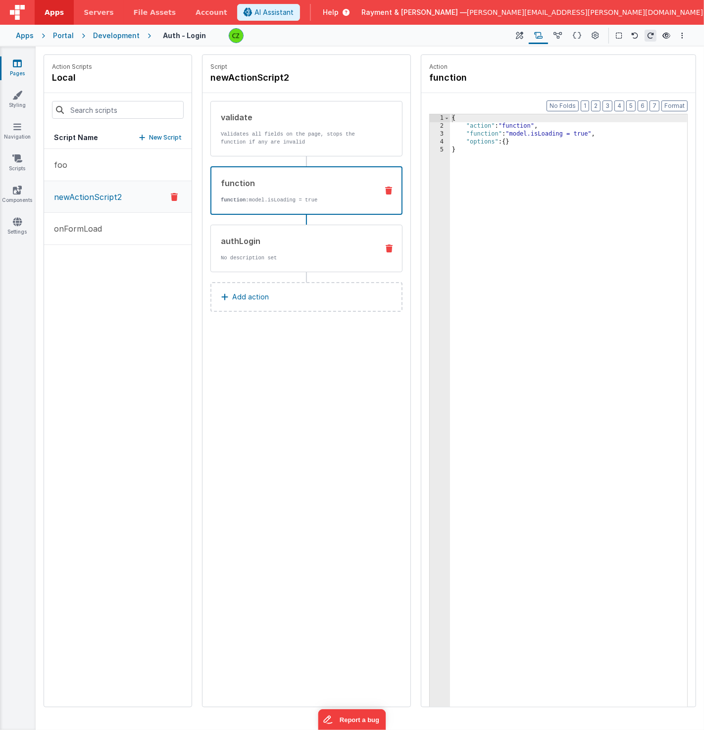
click at [286, 242] on div "authLogin" at bounding box center [295, 241] width 149 height 12
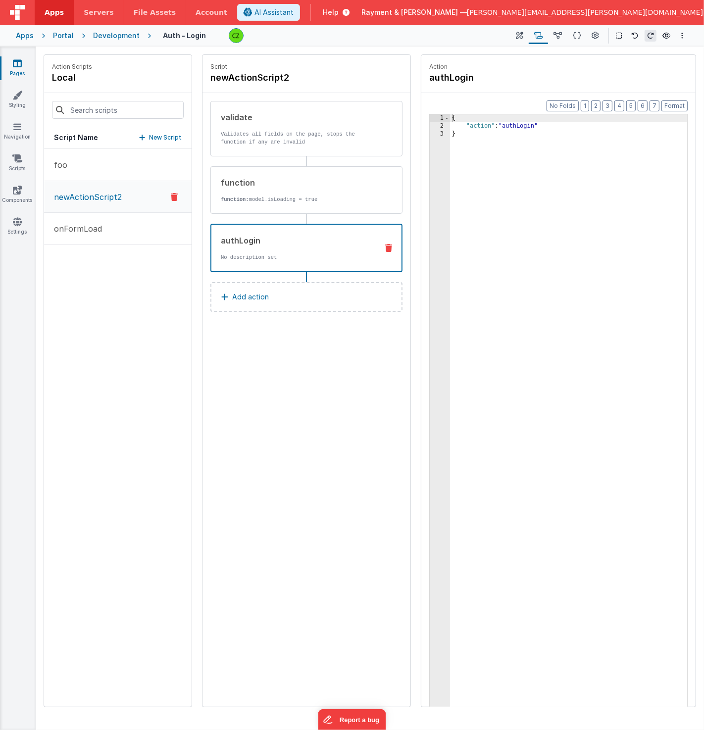
click at [17, 66] on icon at bounding box center [17, 63] width 9 height 10
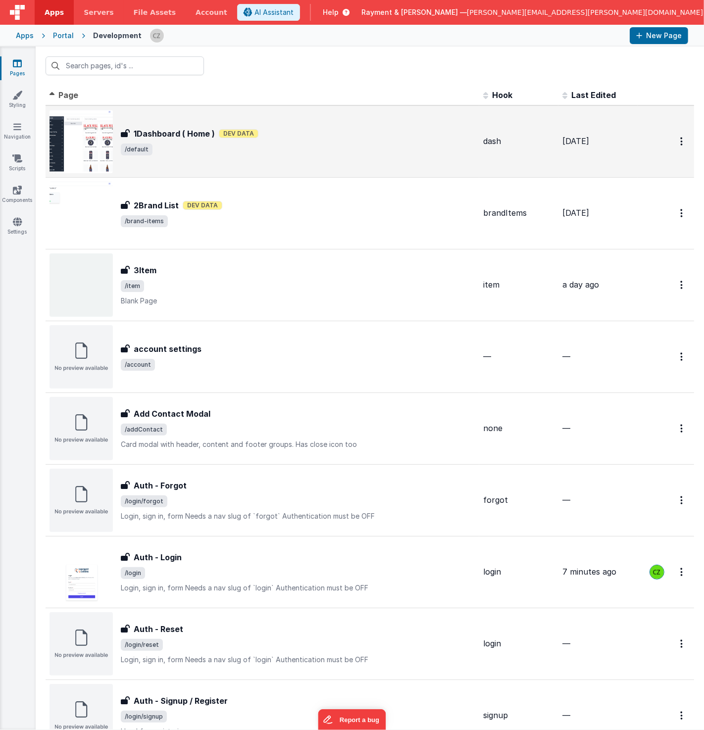
click at [273, 154] on span "/default" at bounding box center [298, 150] width 354 height 12
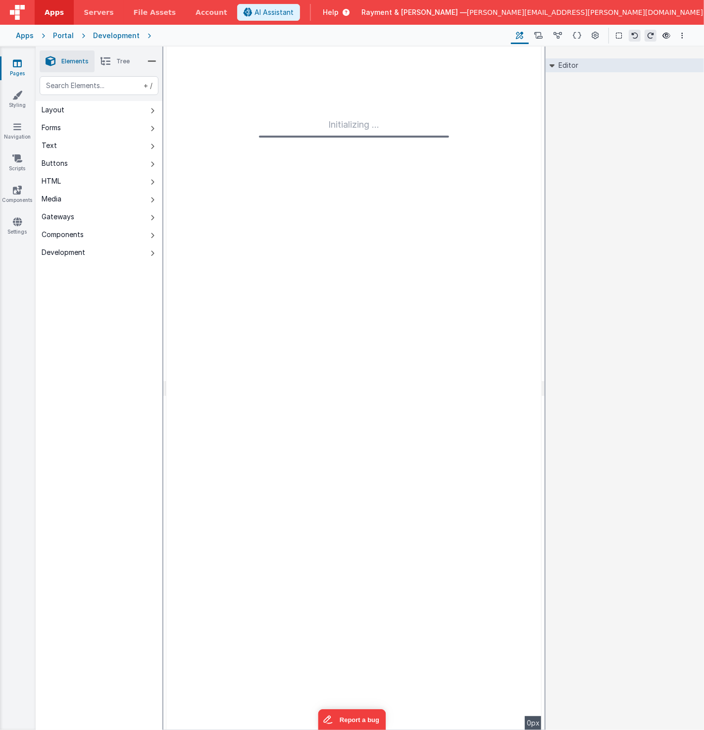
type input "FR_66CF00C2-CE58-7B43-A220-DADA3922CF24"
type input "dash"
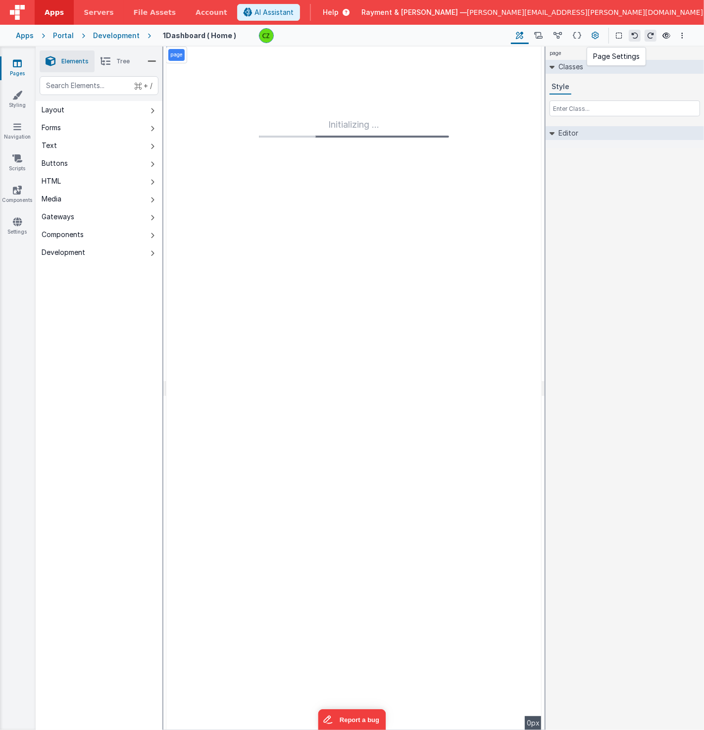
click at [593, 38] on icon at bounding box center [595, 36] width 7 height 10
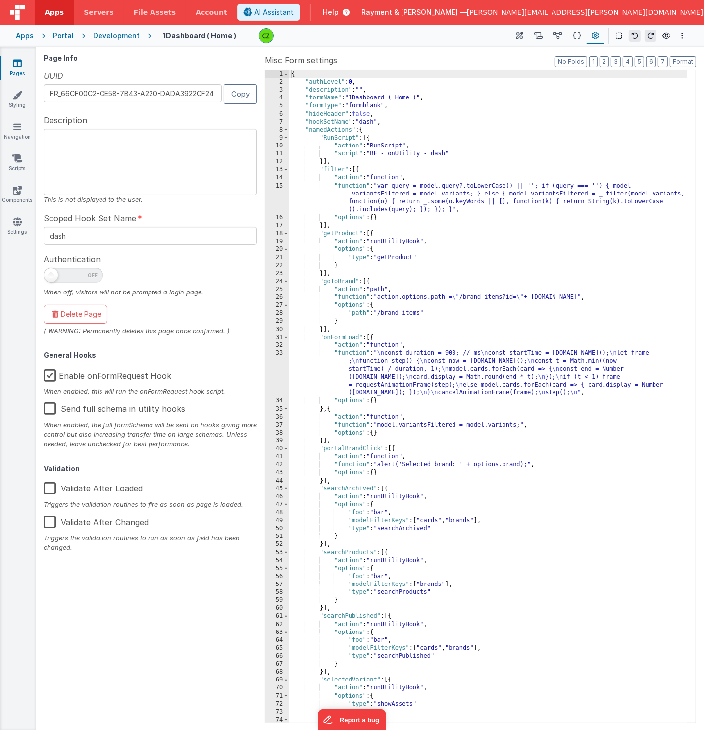
click at [60, 272] on span at bounding box center [73, 275] width 59 height 15
click at [51, 272] on input "checkbox" at bounding box center [48, 274] width 8 height 8
checkbox input "true"
click at [670, 36] on button at bounding box center [666, 36] width 12 height 14
click at [666, 35] on icon at bounding box center [666, 35] width 8 height 7
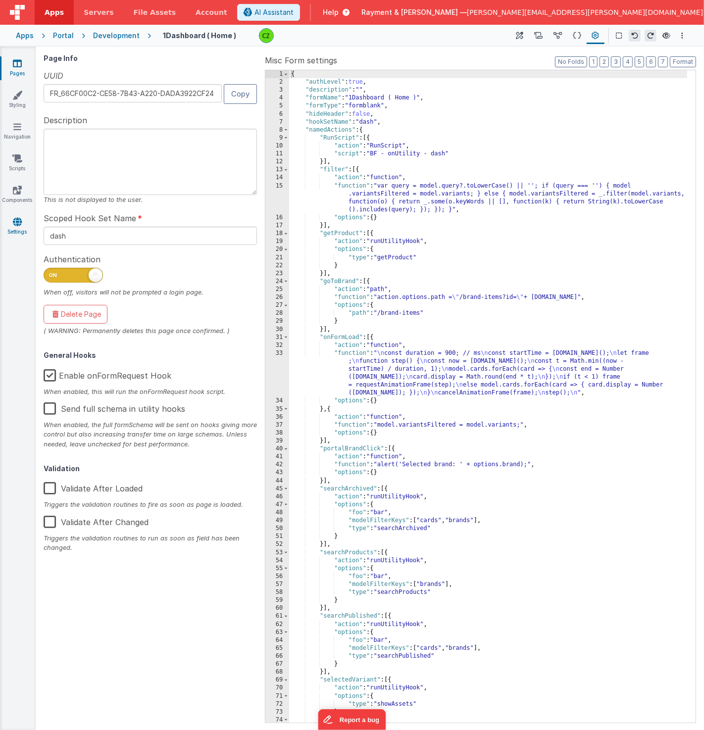
click at [16, 225] on icon at bounding box center [17, 222] width 9 height 10
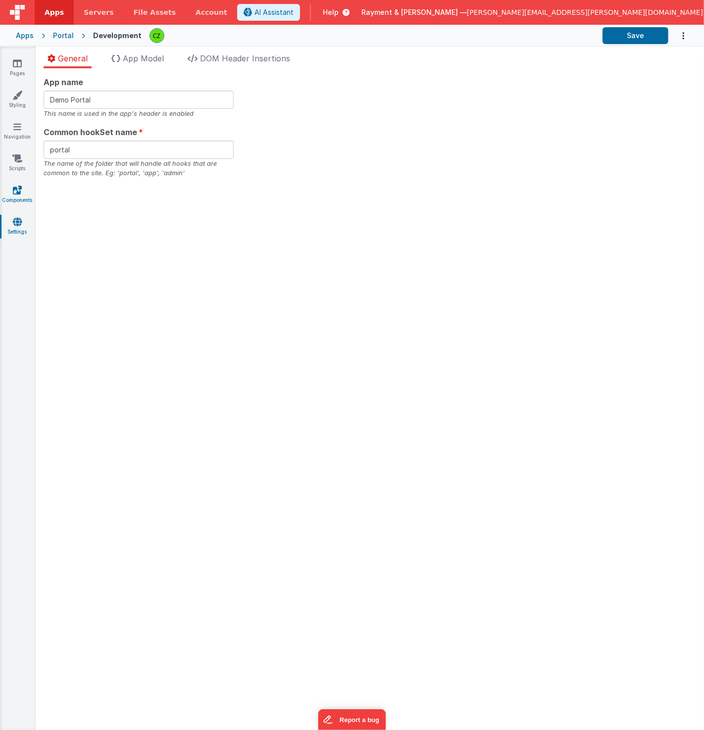
click at [14, 198] on link "Components" at bounding box center [18, 195] width 36 height 20
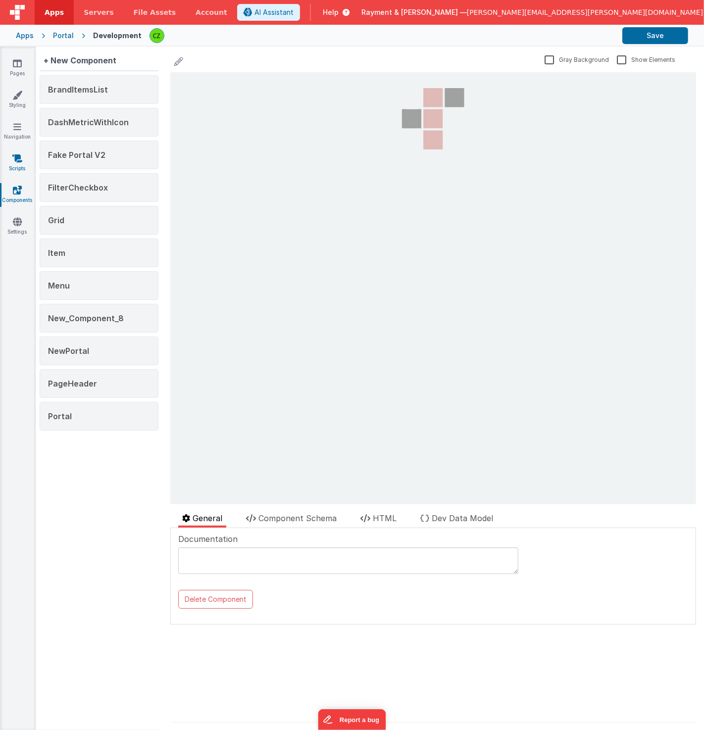
click at [15, 155] on icon at bounding box center [17, 158] width 10 height 10
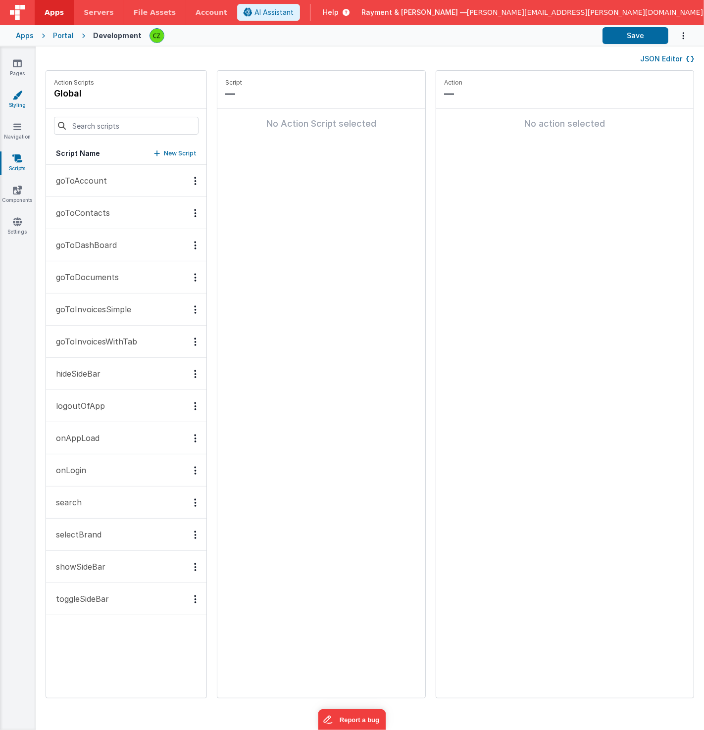
click at [17, 98] on icon at bounding box center [17, 95] width 10 height 10
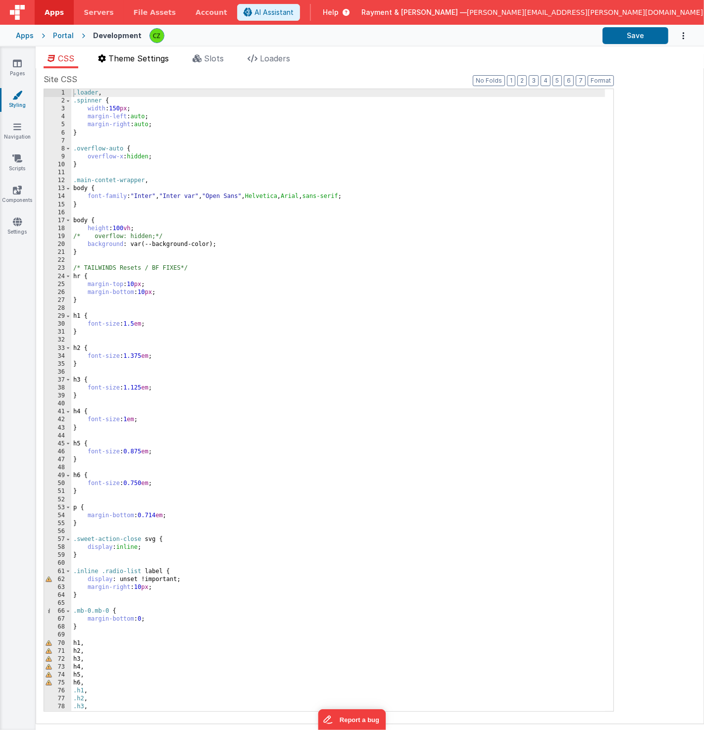
click at [141, 59] on span "Theme Settings" at bounding box center [138, 58] width 60 height 10
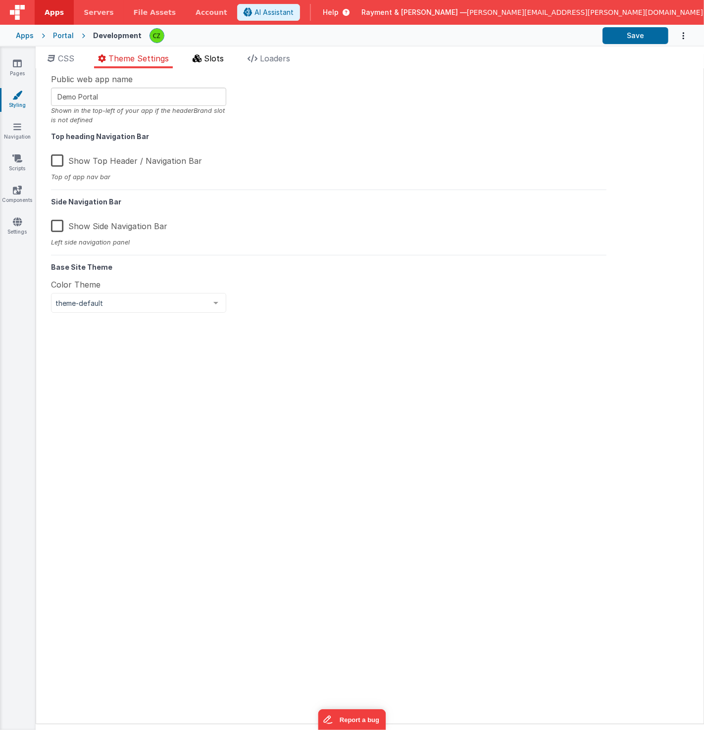
click at [205, 59] on li "Slots" at bounding box center [208, 60] width 39 height 16
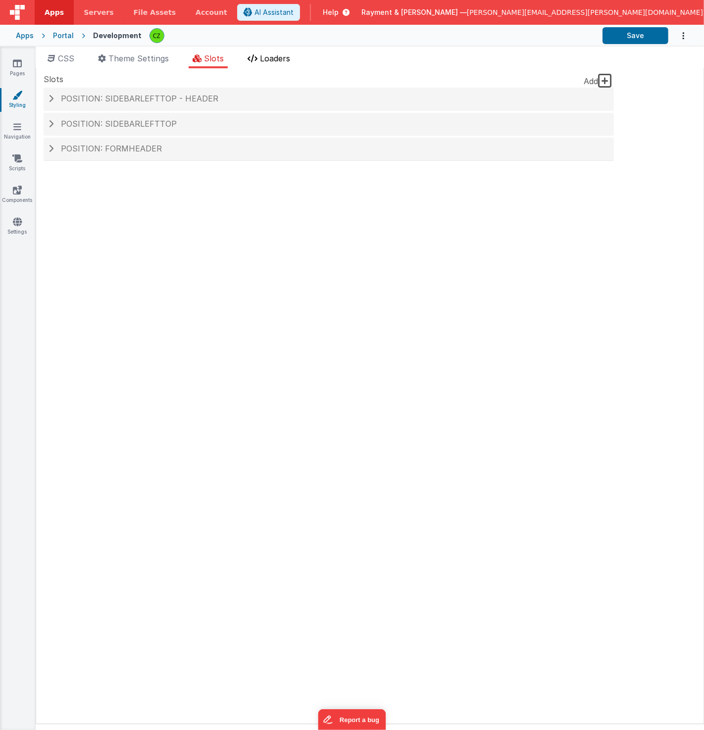
click at [266, 60] on span "Loaders" at bounding box center [275, 58] width 30 height 10
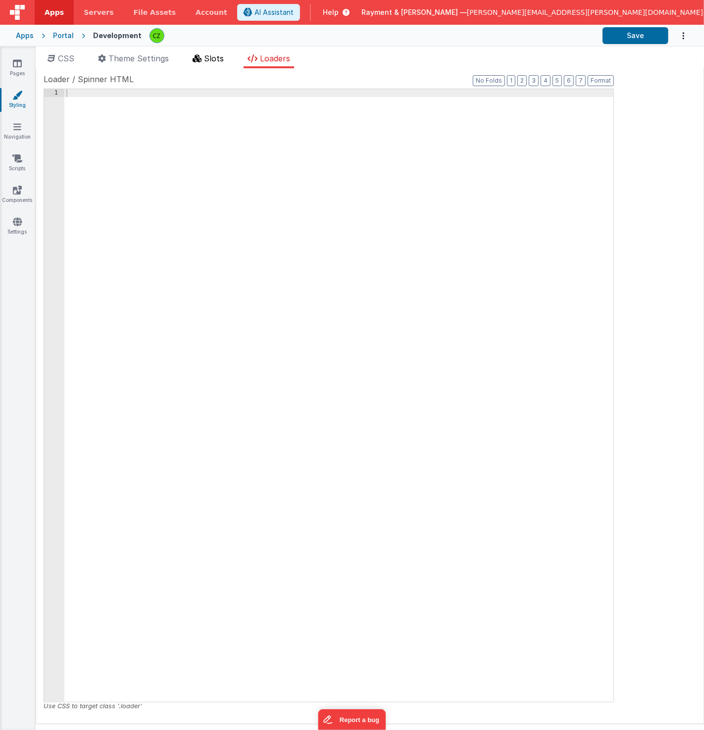
click at [220, 60] on span "Slots" at bounding box center [214, 58] width 20 height 10
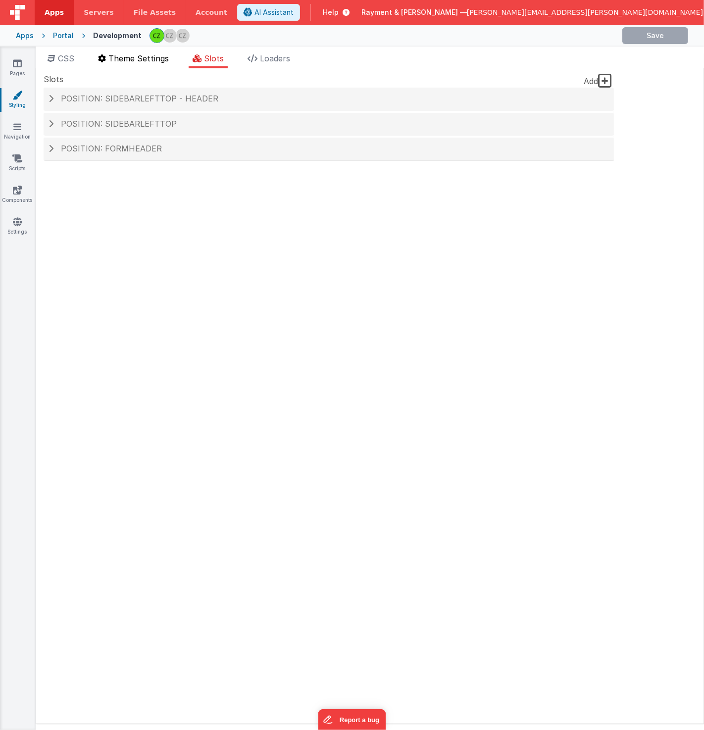
click at [111, 59] on span "Theme Settings" at bounding box center [138, 58] width 60 height 10
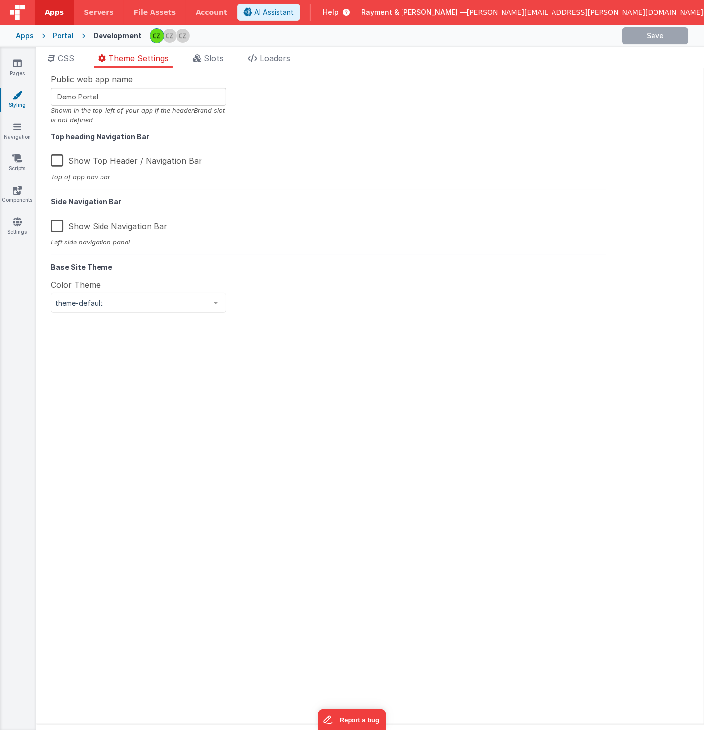
click at [56, 162] on label "Show Top Header / Navigation Bar" at bounding box center [126, 158] width 151 height 21
click at [0, 0] on input "Show Top Header / Navigation Bar" at bounding box center [0, 0] width 0 height 0
click at [56, 162] on label "Show Top Header / Navigation Bar" at bounding box center [125, 158] width 149 height 21
click at [0, 0] on input "Show Top Header / Navigation Bar" at bounding box center [0, 0] width 0 height 0
click at [12, 57] on div "Pages Styling Navigation Scripts Components Settings" at bounding box center [18, 389] width 36 height 684
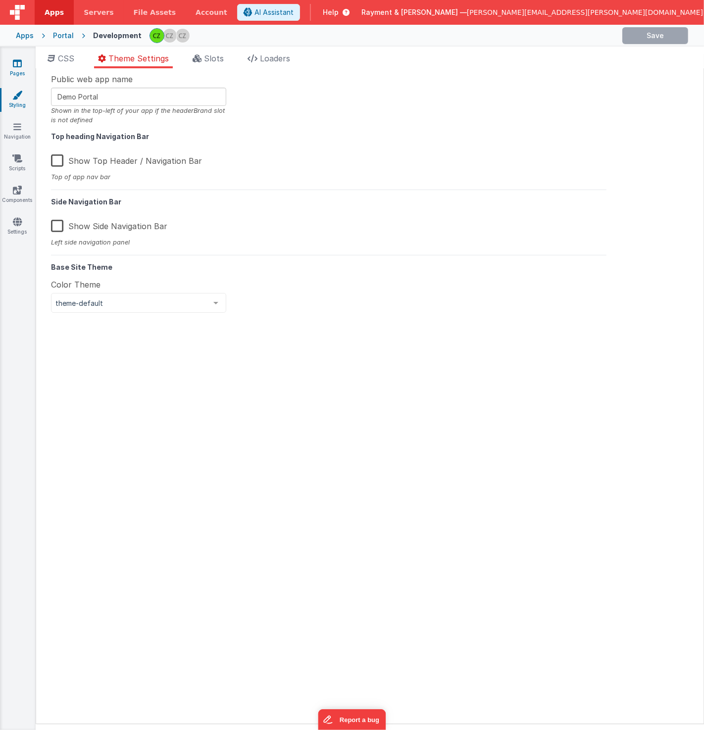
click at [13, 61] on icon at bounding box center [17, 63] width 9 height 10
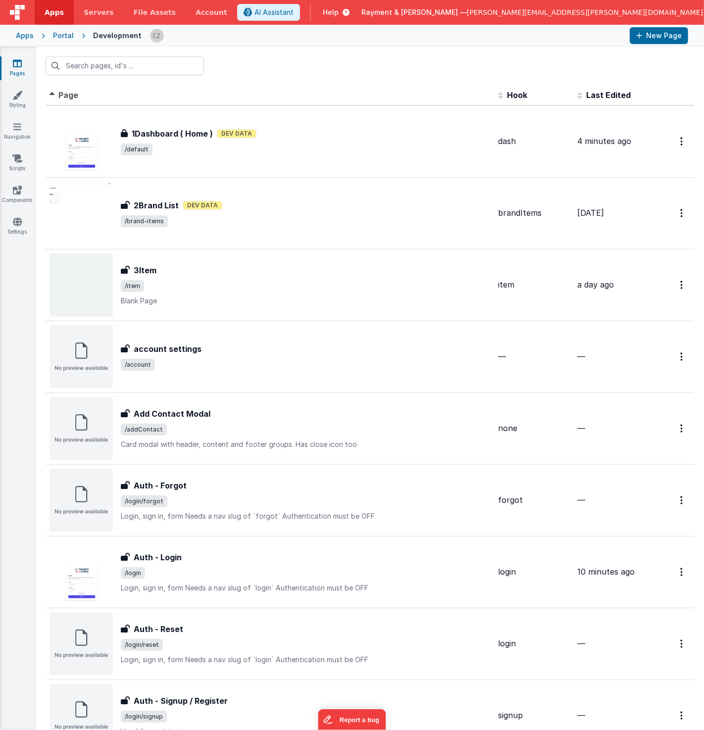
click at [210, 36] on div at bounding box center [385, 35] width 472 height 17
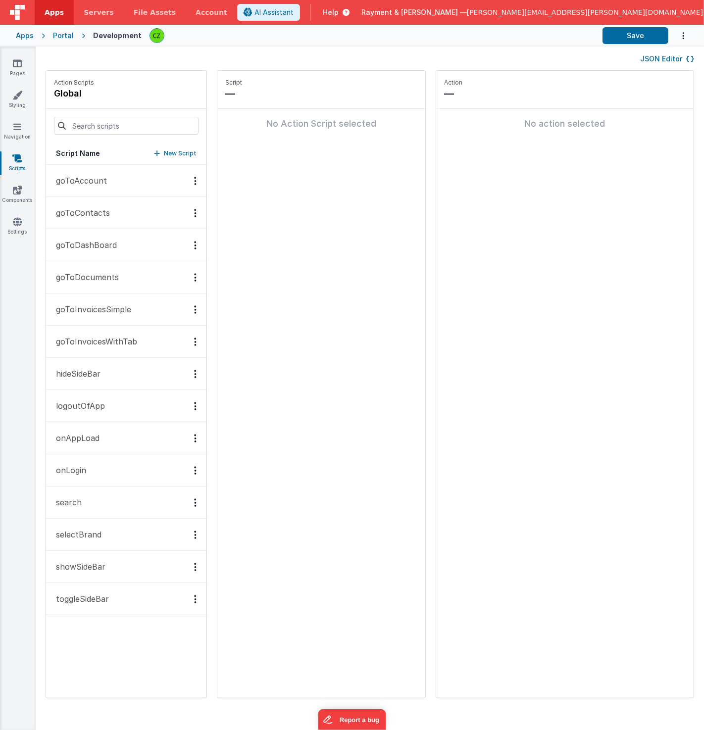
click at [15, 157] on icon at bounding box center [17, 158] width 10 height 10
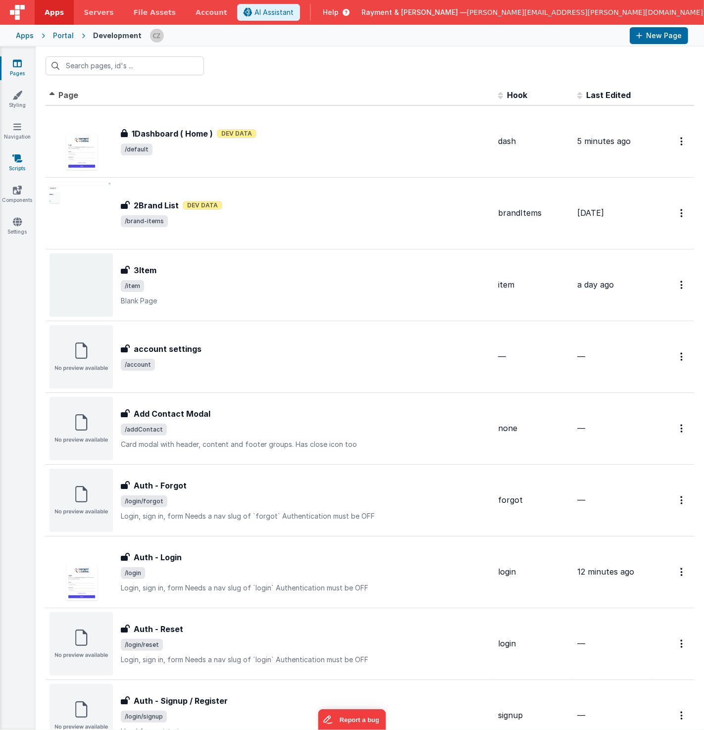
click at [18, 163] on link "Scripts" at bounding box center [18, 163] width 36 height 20
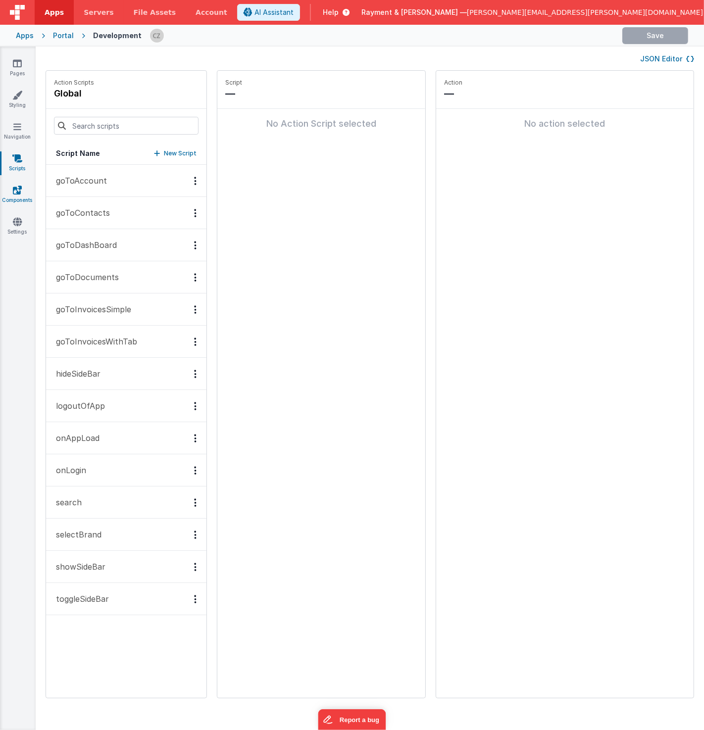
click at [17, 191] on icon at bounding box center [17, 190] width 9 height 10
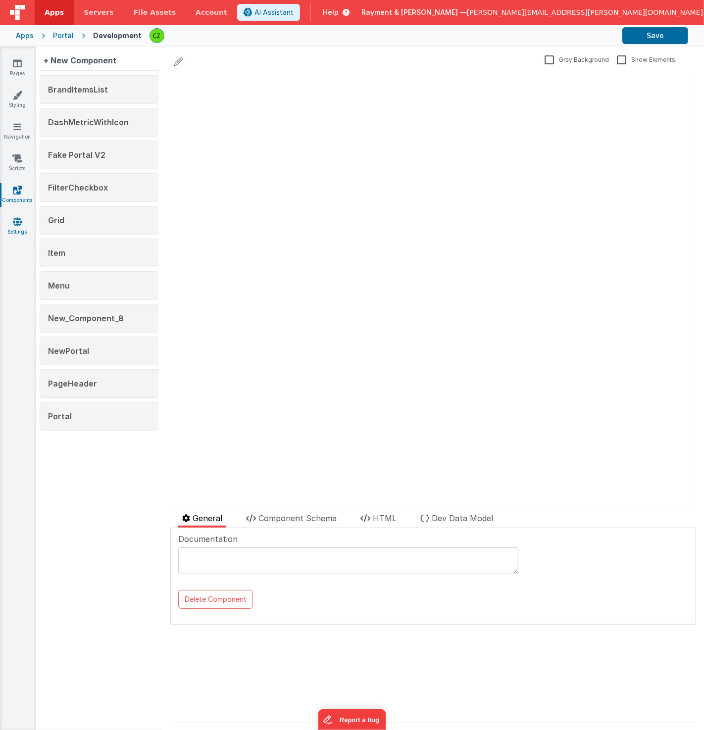
click at [14, 229] on link "Settings" at bounding box center [18, 227] width 36 height 20
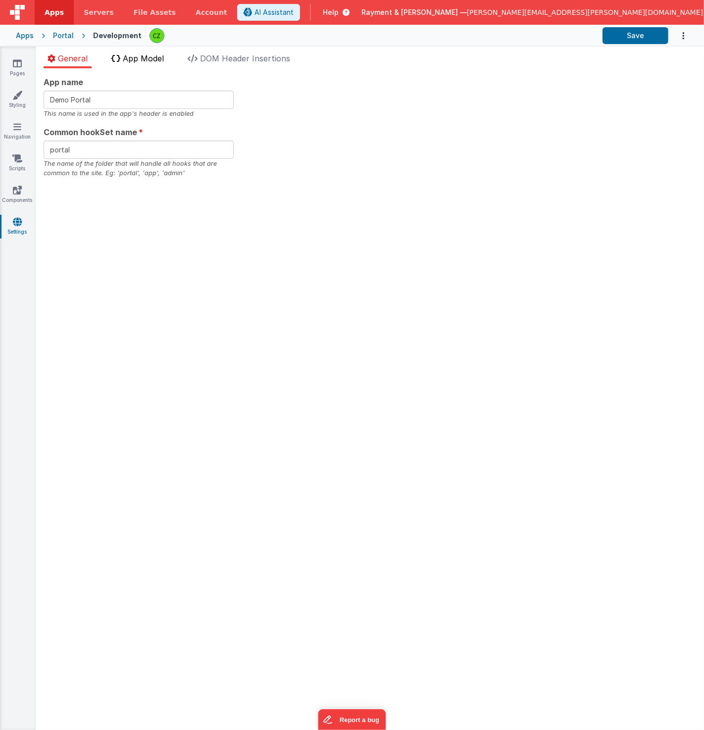
click at [135, 63] on li "App Model" at bounding box center [137, 60] width 60 height 16
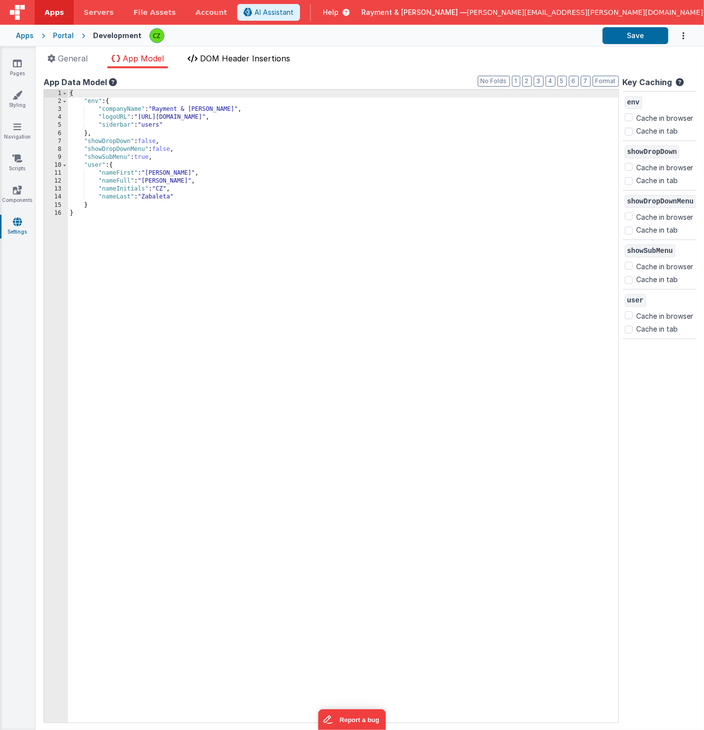
click at [220, 59] on span "DOM Header Insertions" at bounding box center [245, 58] width 90 height 10
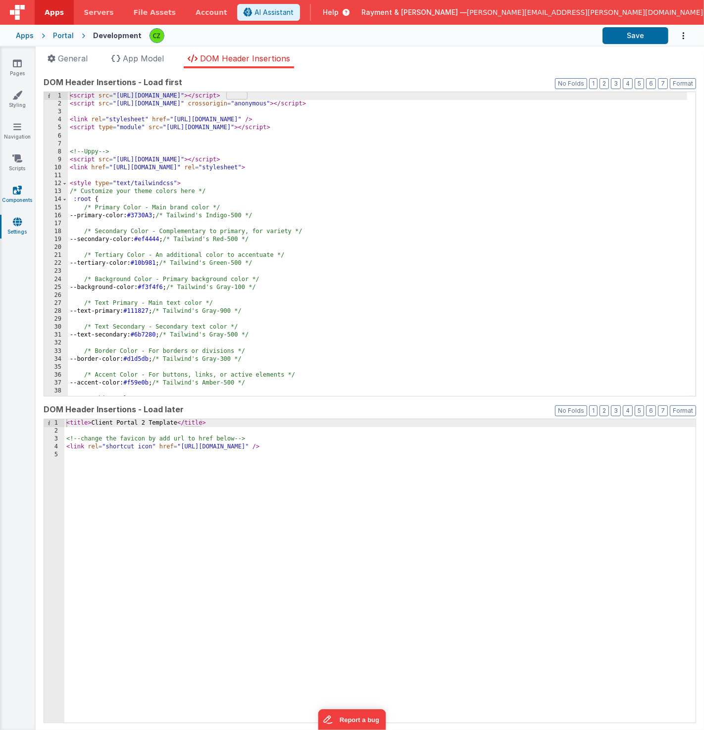
click at [18, 191] on icon at bounding box center [17, 190] width 9 height 10
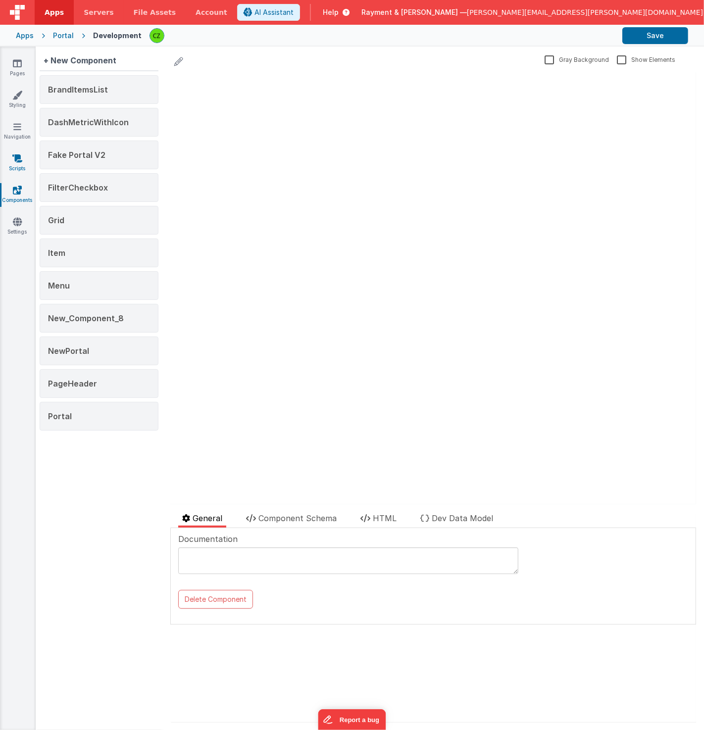
click at [13, 164] on link "Scripts" at bounding box center [18, 163] width 36 height 20
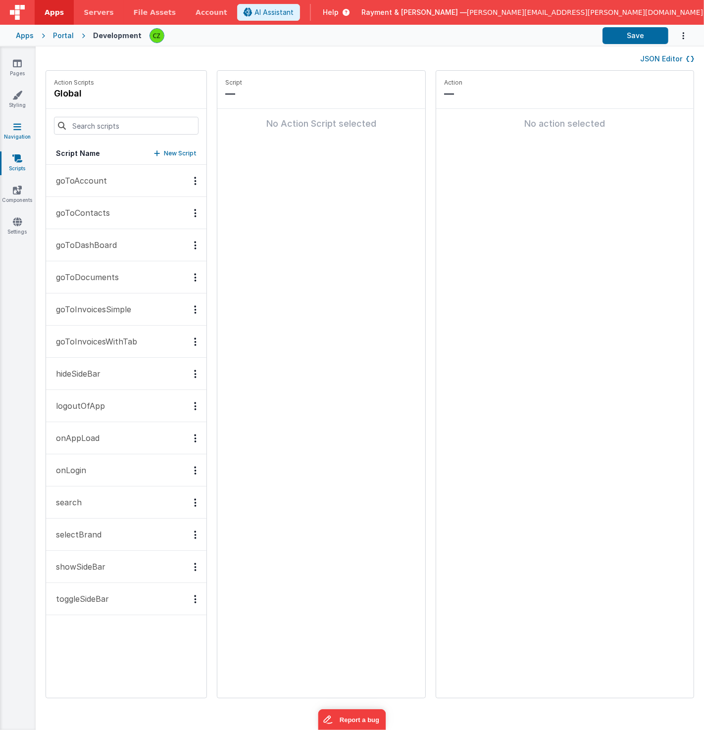
click at [18, 128] on icon at bounding box center [17, 127] width 8 height 10
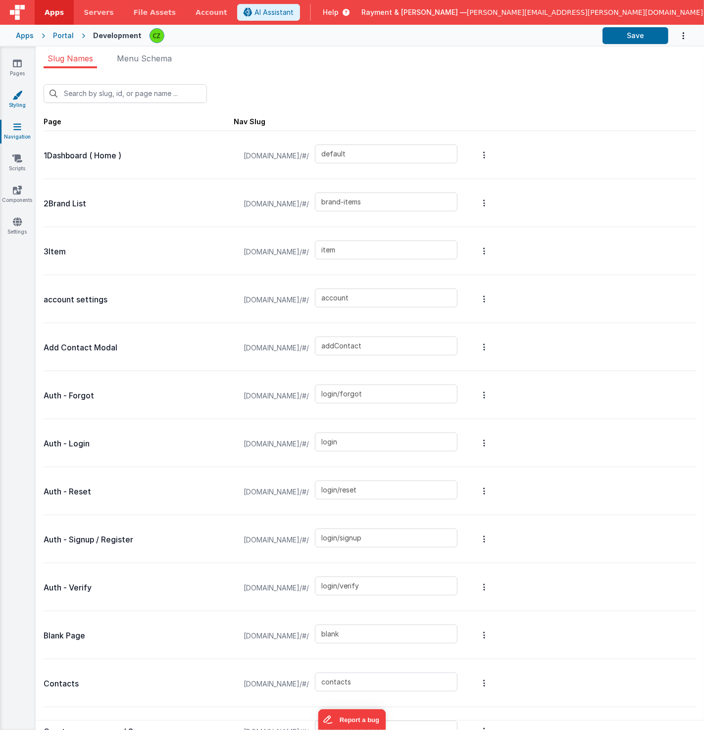
click at [16, 99] on icon at bounding box center [17, 95] width 10 height 10
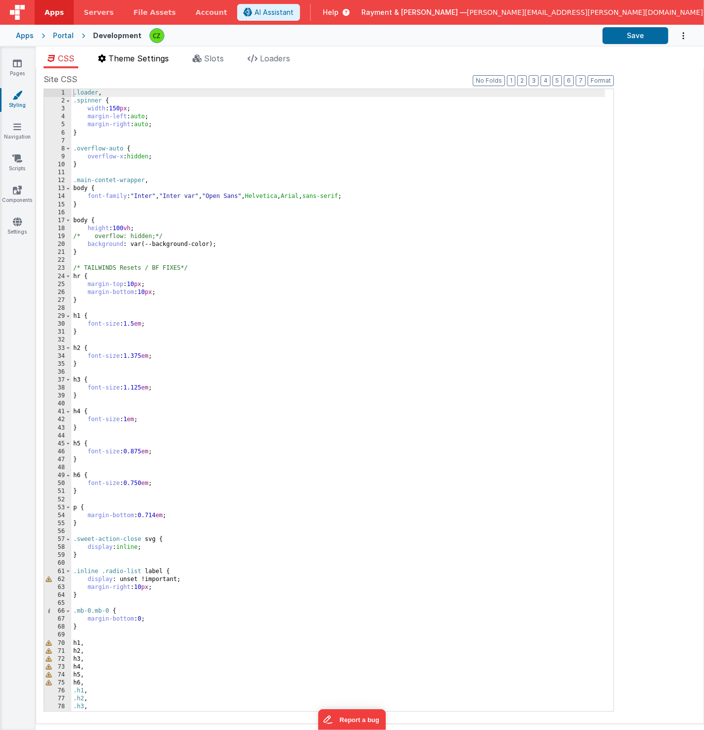
click at [137, 54] on span "Theme Settings" at bounding box center [138, 58] width 60 height 10
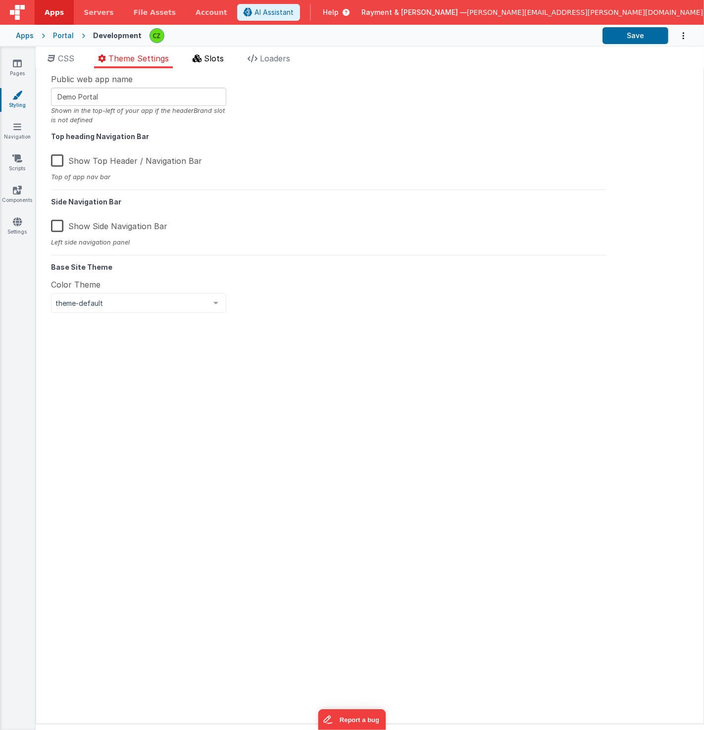
click at [205, 56] on span "Slots" at bounding box center [214, 58] width 20 height 10
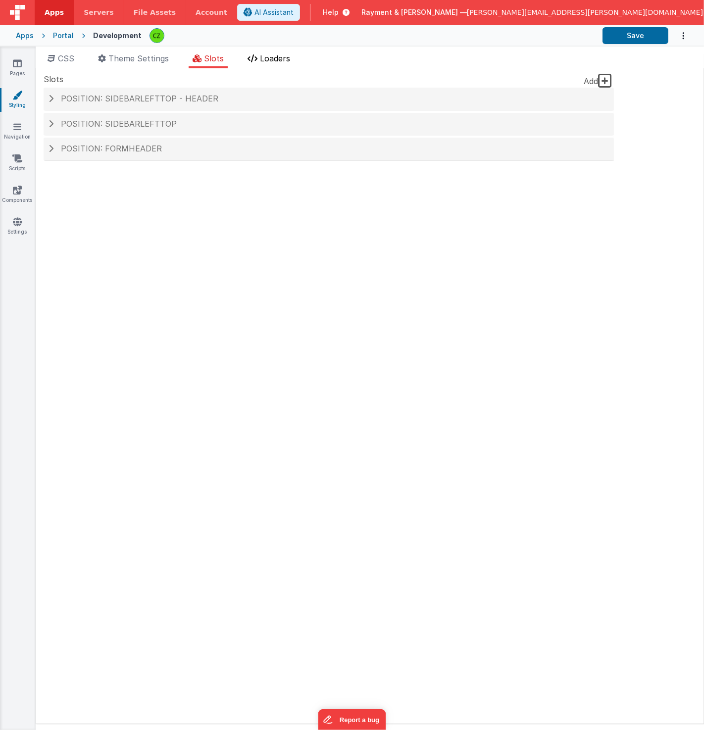
click at [261, 55] on li "Loaders" at bounding box center [269, 60] width 50 height 16
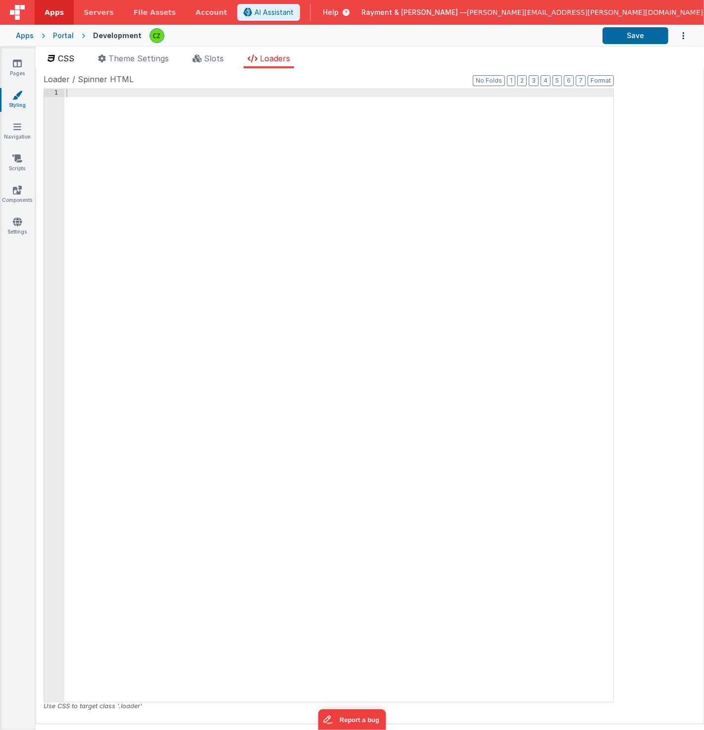
click at [65, 62] on span "CSS" at bounding box center [66, 58] width 16 height 10
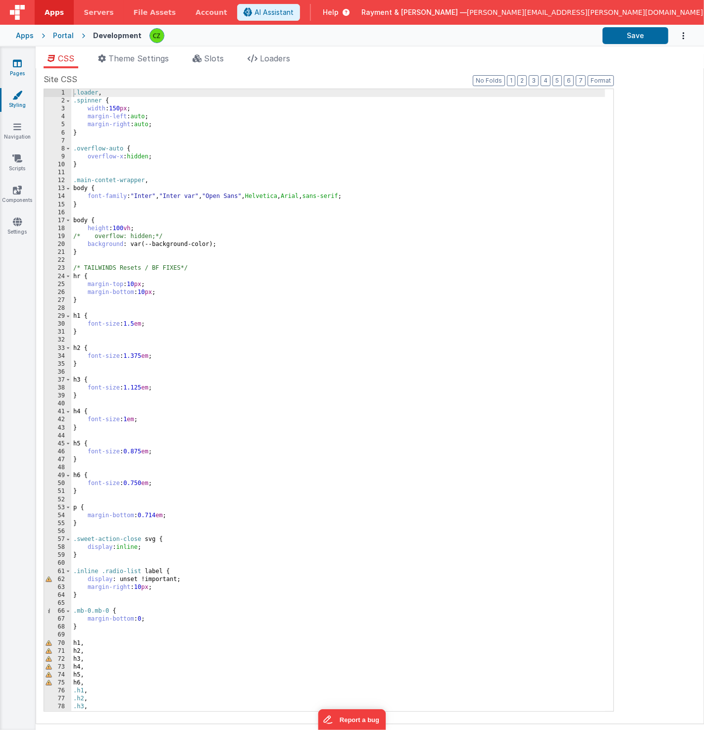
click at [4, 62] on link "Pages" at bounding box center [18, 68] width 36 height 20
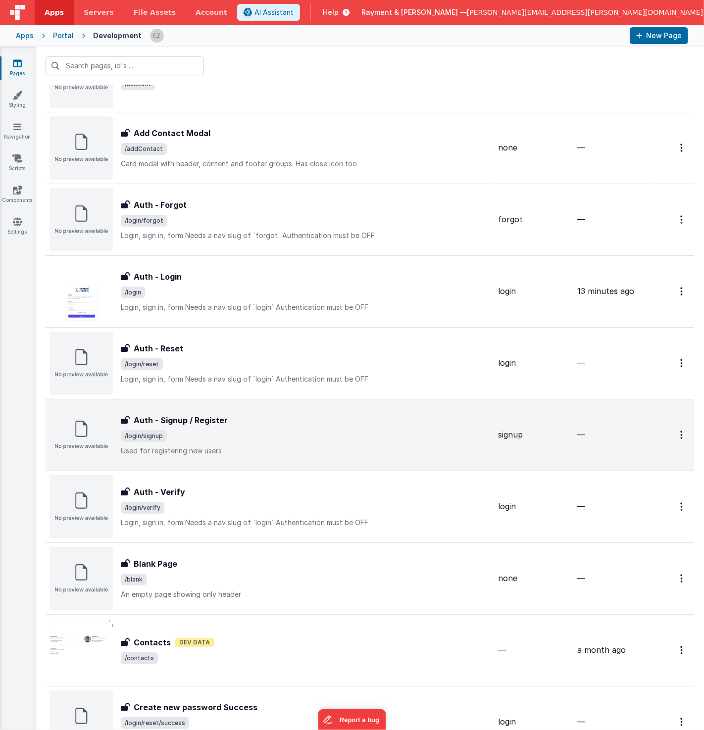
click at [318, 424] on div "Auth - Signup / Register Auth - Signup / Register /login/signup Used for regist…" at bounding box center [305, 435] width 369 height 42
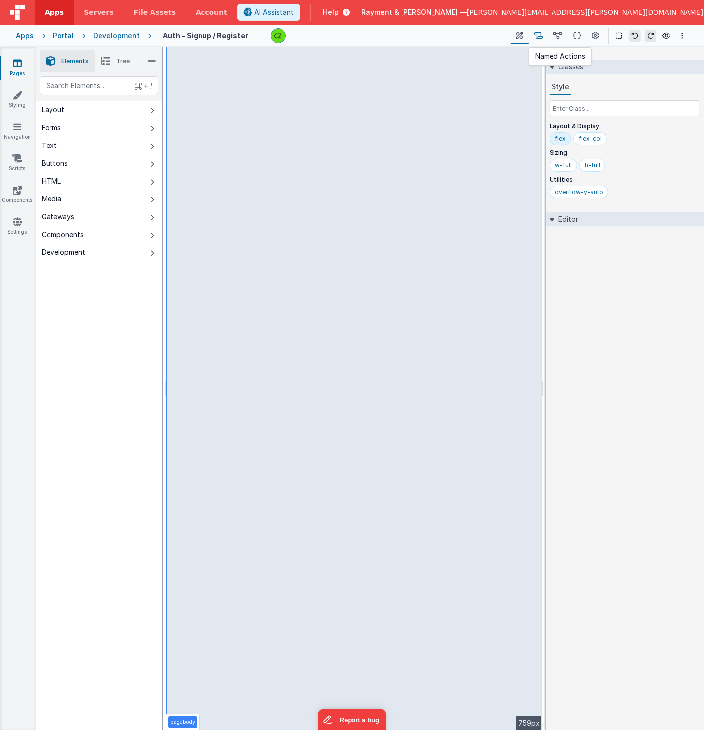
click at [543, 37] on icon at bounding box center [538, 36] width 8 height 10
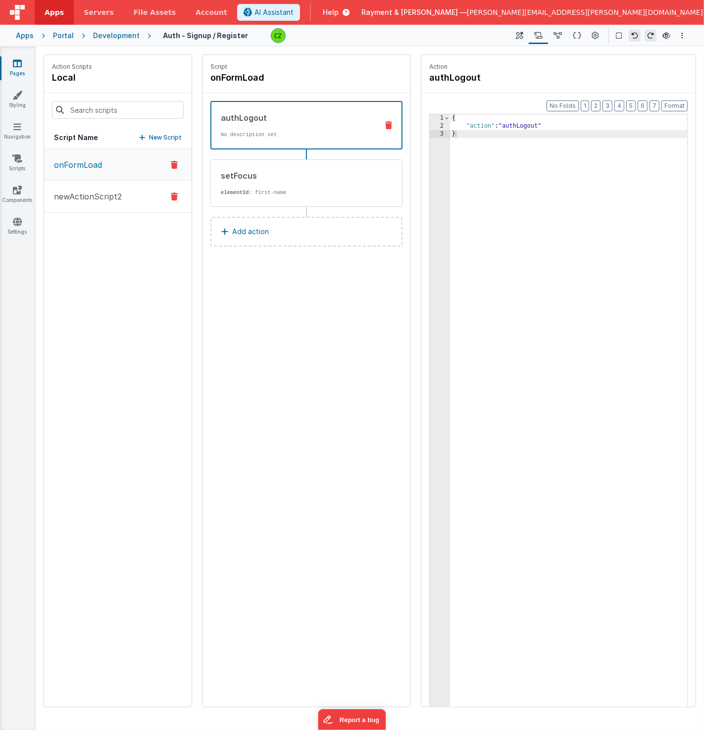
click at [97, 200] on p "newActionScript2" at bounding box center [85, 197] width 74 height 12
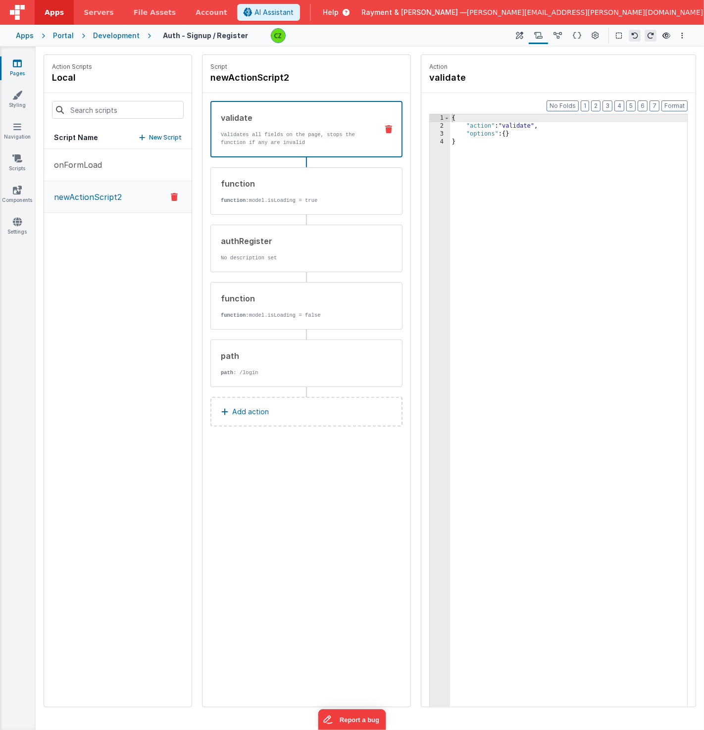
click at [95, 250] on div "onFormLoad newActionScript2" at bounding box center [118, 428] width 148 height 558
click at [63, 14] on link "Apps" at bounding box center [54, 12] width 39 height 25
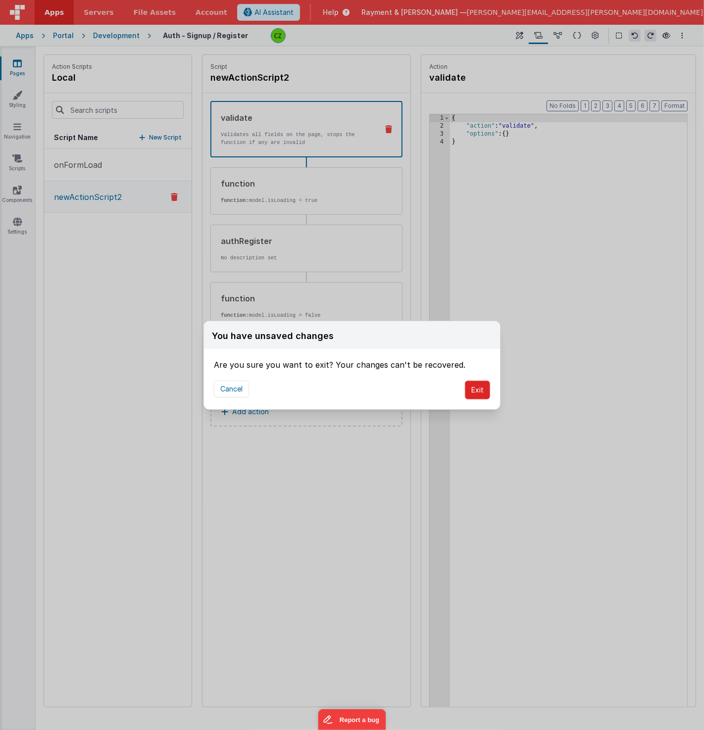
click at [479, 397] on button "Exit" at bounding box center [477, 390] width 25 height 19
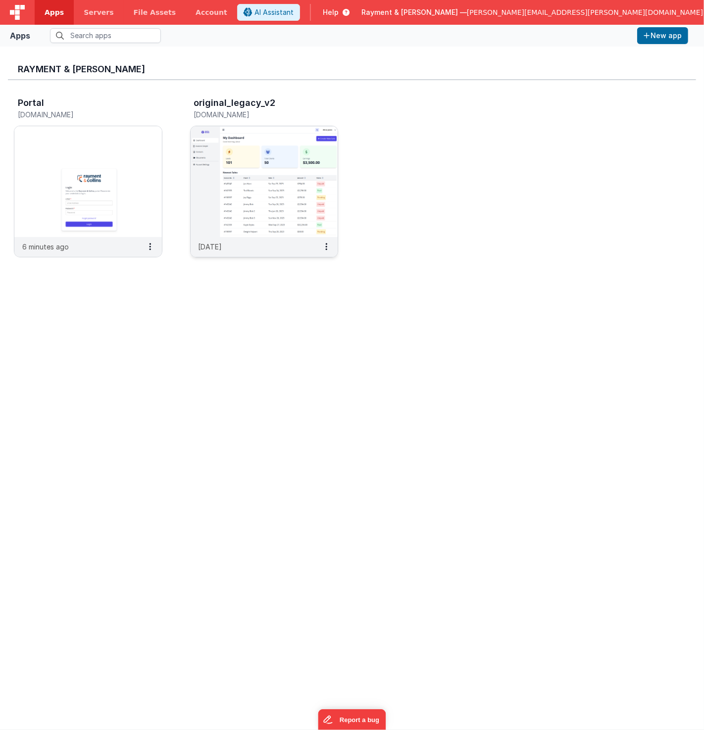
click at [256, 176] on img at bounding box center [265, 181] width 148 height 111
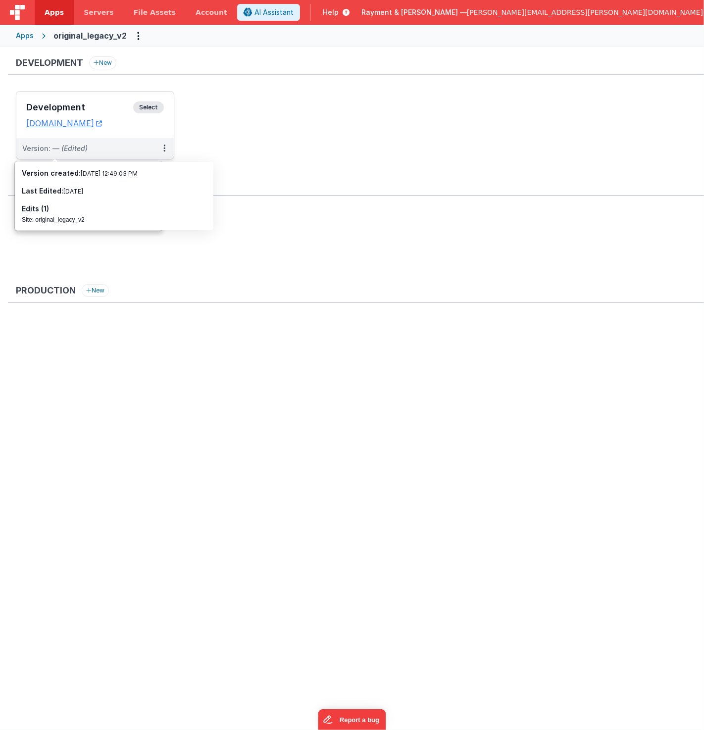
click at [99, 102] on h3 "Development" at bounding box center [79, 107] width 107 height 10
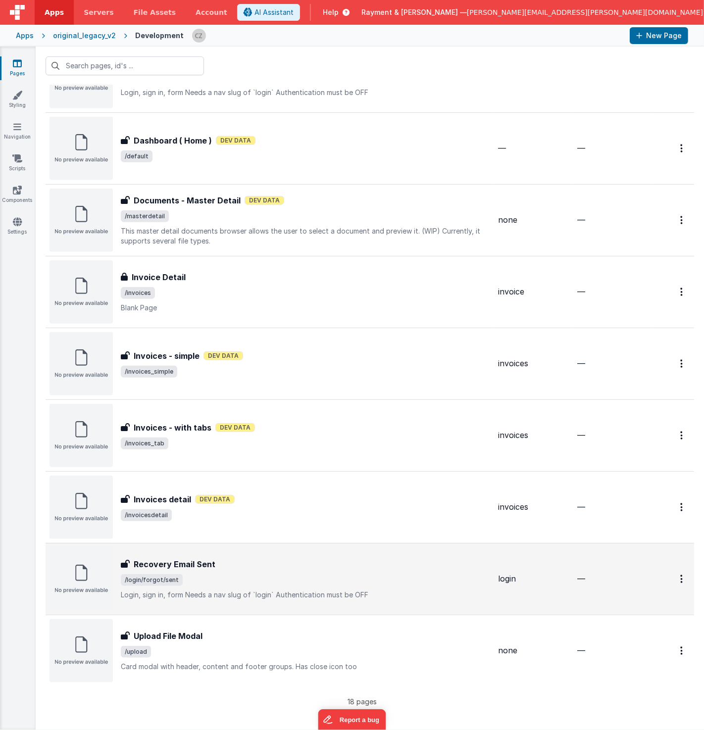
scroll to position [76, 0]
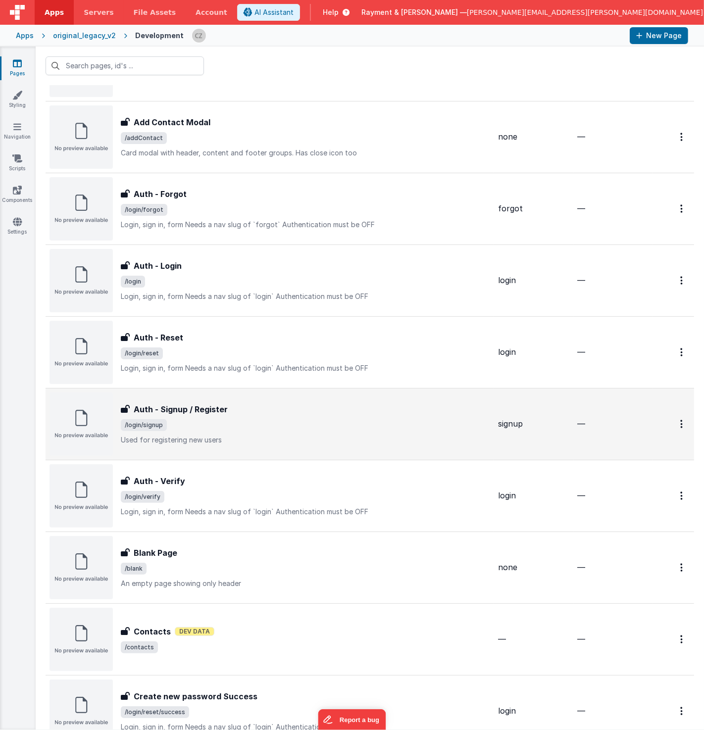
click at [243, 422] on span "/login/signup" at bounding box center [305, 425] width 369 height 12
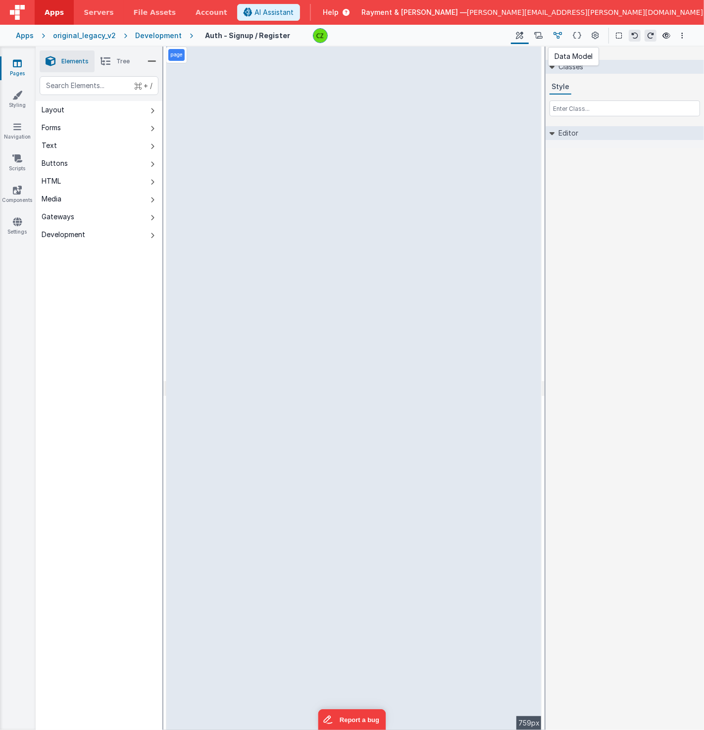
click at [566, 40] on button at bounding box center [557, 35] width 19 height 17
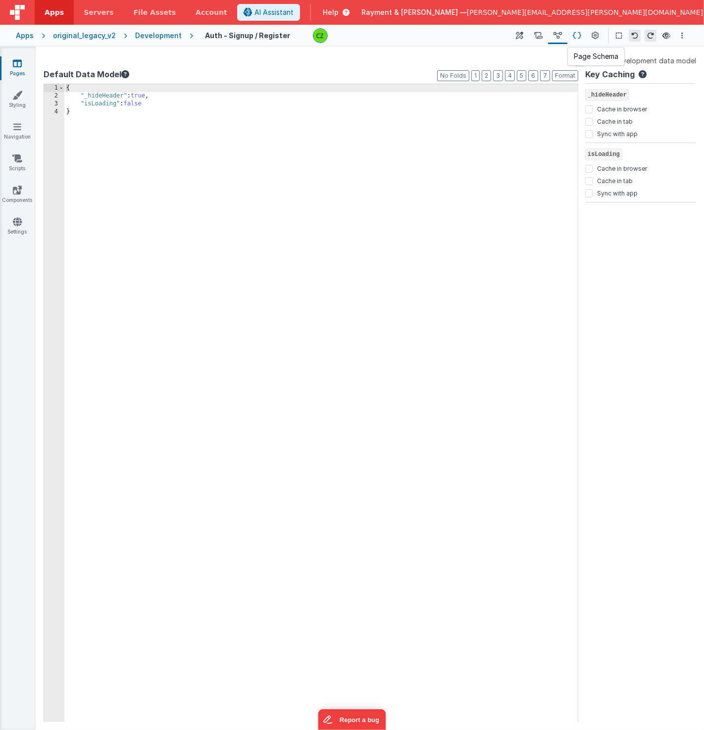
click at [571, 37] on button at bounding box center [576, 35] width 19 height 17
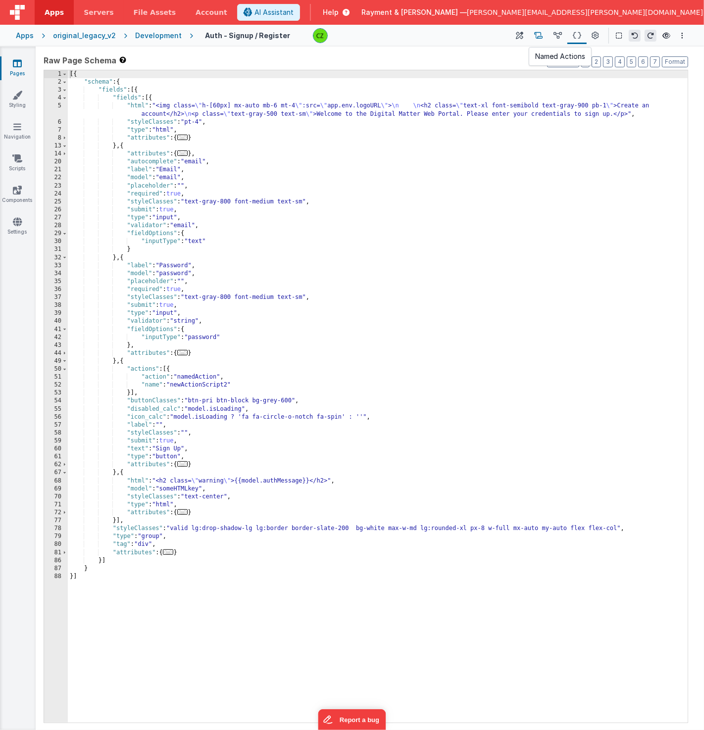
click at [544, 36] on button at bounding box center [538, 35] width 19 height 17
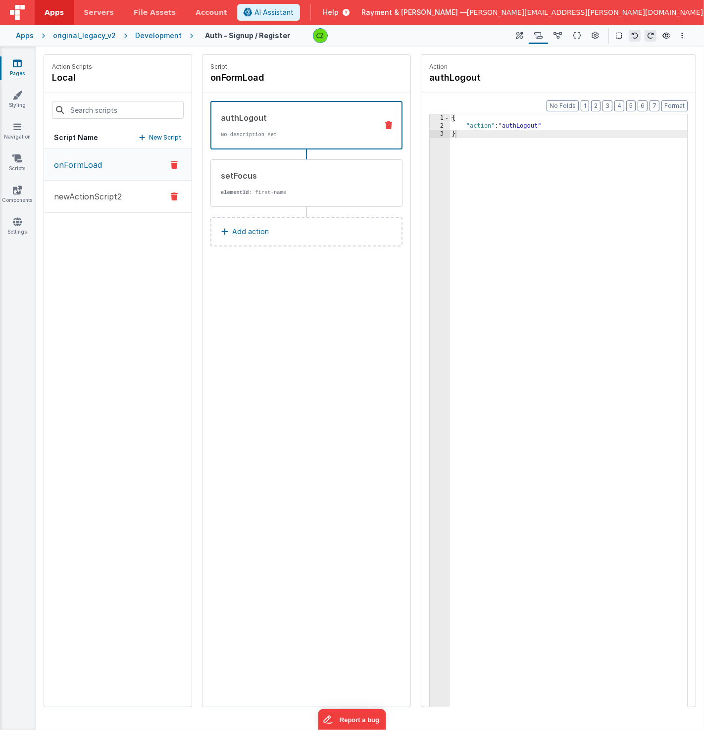
click at [103, 196] on p "newActionScript2" at bounding box center [85, 197] width 74 height 12
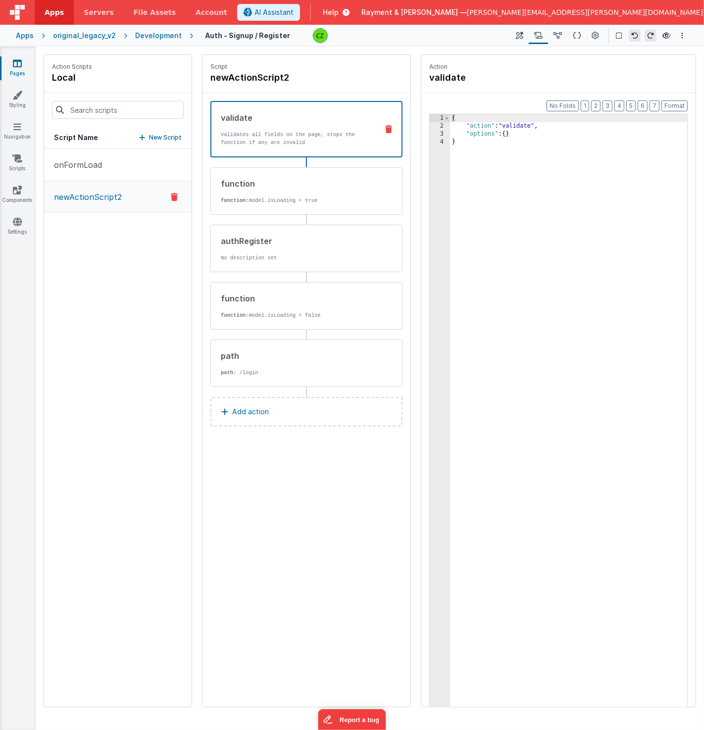
click at [339, 519] on div "Script newActionScript2 validate Validates all fields on the page, stops the fu…" at bounding box center [306, 381] width 208 height 652
click at [518, 36] on icon at bounding box center [519, 36] width 7 height 10
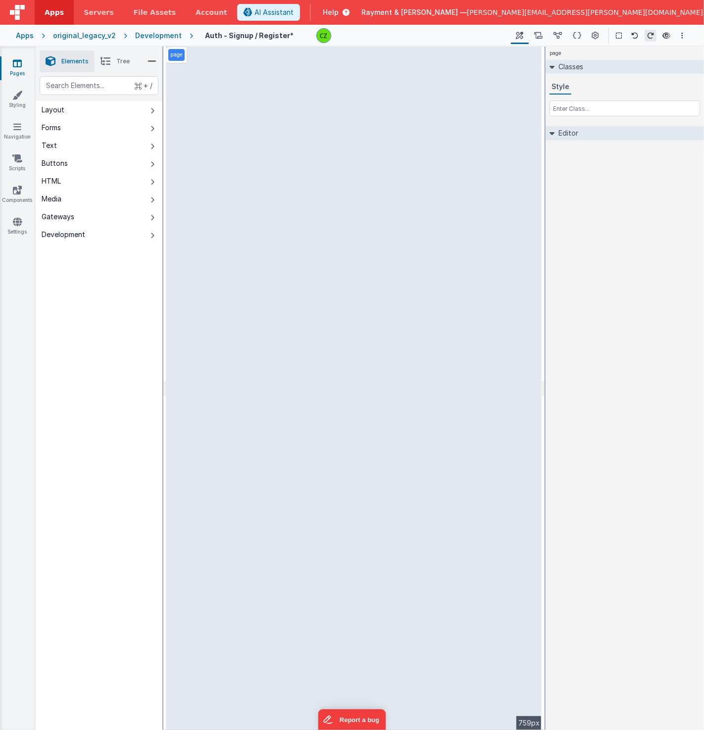
select select "newActionScript2"
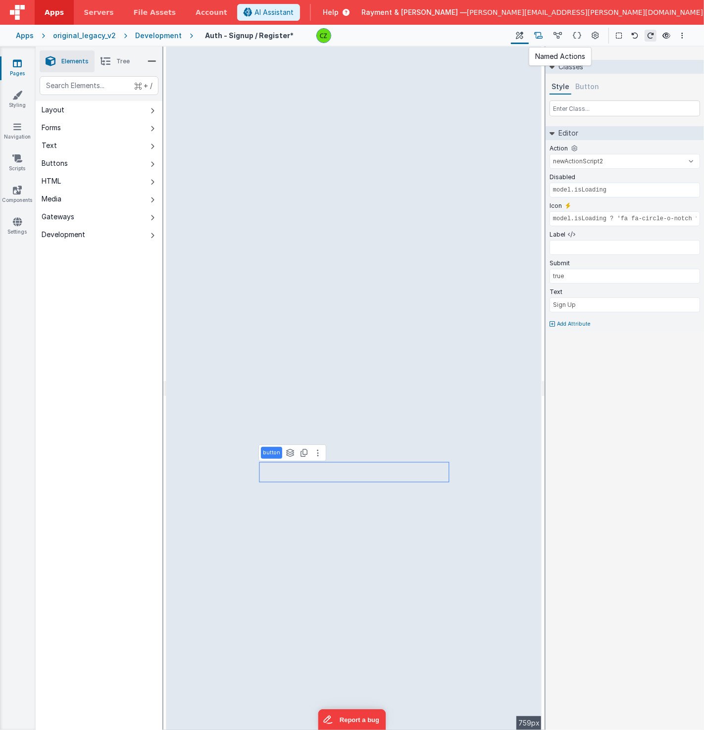
click at [541, 37] on icon at bounding box center [538, 36] width 8 height 10
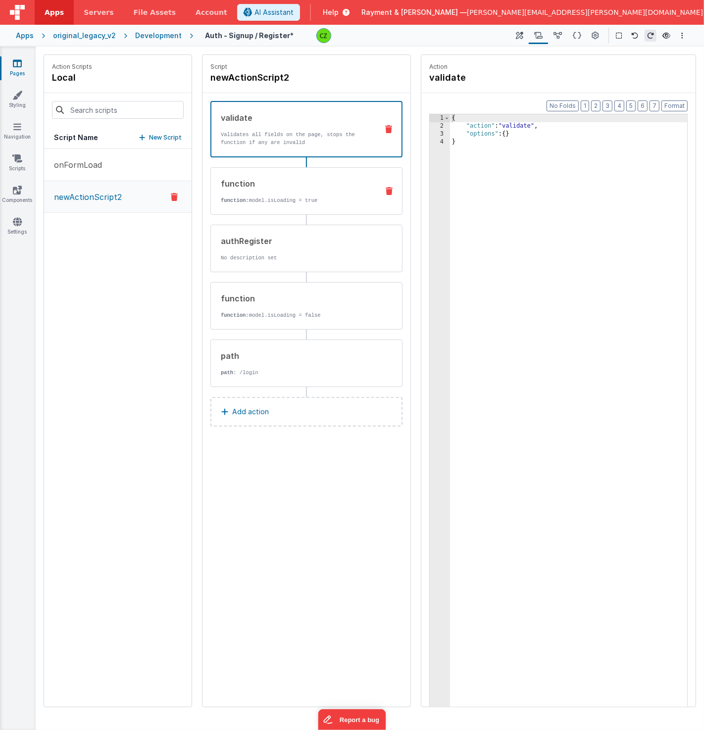
click at [291, 191] on div "function function: model.isLoading = true" at bounding box center [290, 191] width 159 height 27
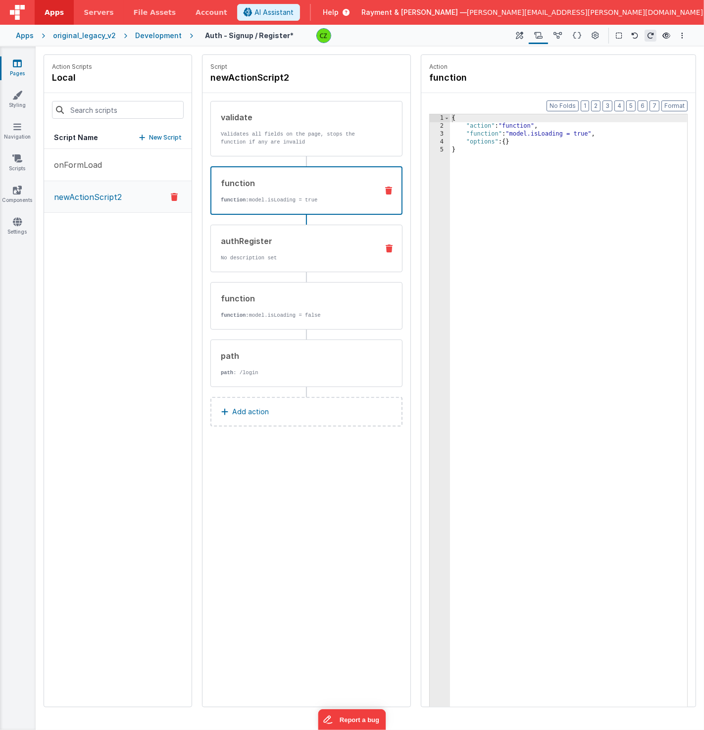
click at [276, 249] on div "authRegister No description set" at bounding box center [290, 248] width 159 height 27
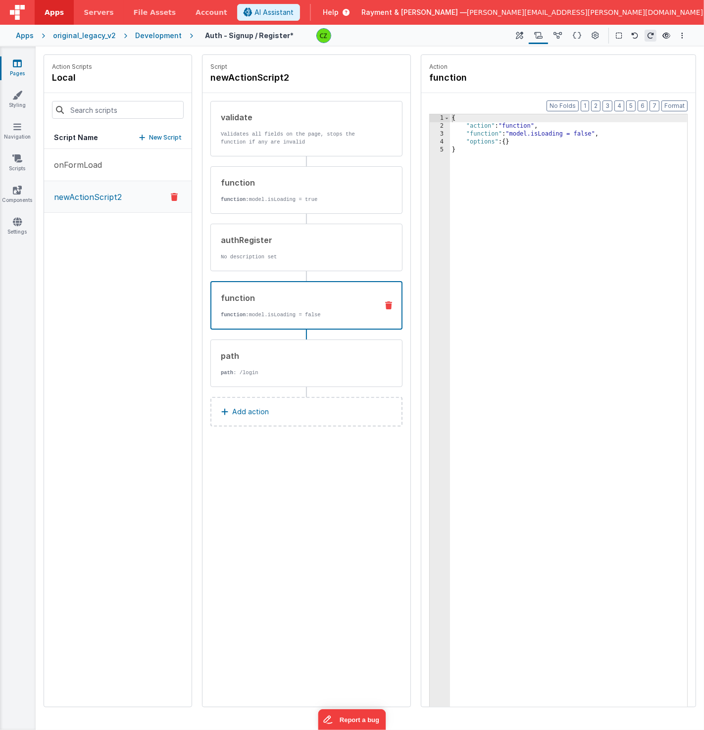
click at [268, 301] on div "function" at bounding box center [295, 298] width 149 height 12
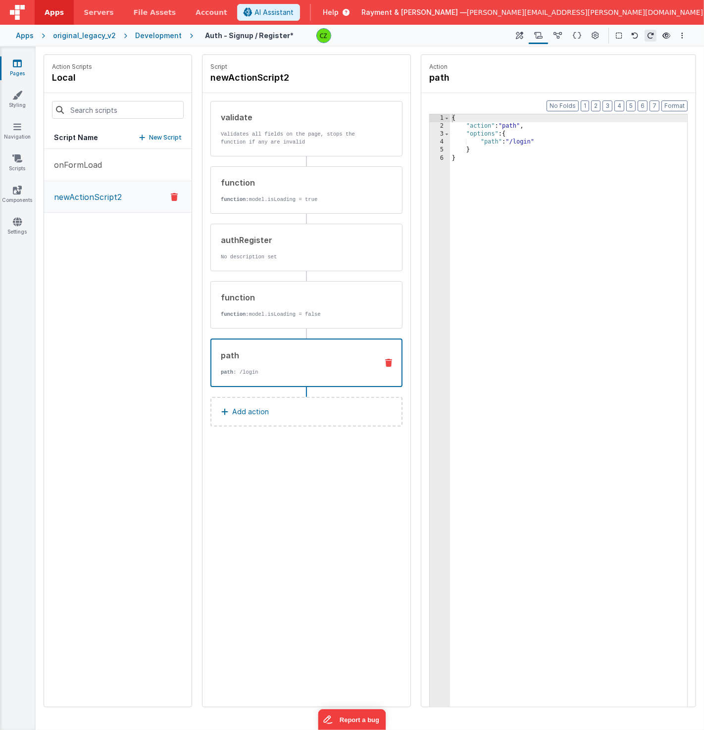
click at [259, 353] on div "path" at bounding box center [295, 355] width 149 height 12
click at [524, 35] on icon at bounding box center [519, 36] width 7 height 10
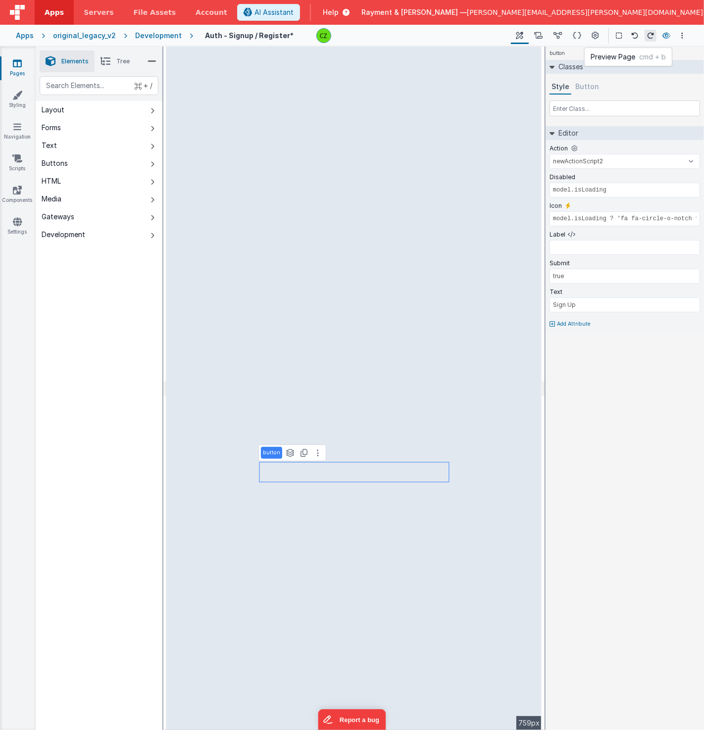
click at [670, 36] on button at bounding box center [666, 36] width 12 height 14
